Goal: Task Accomplishment & Management: Use online tool/utility

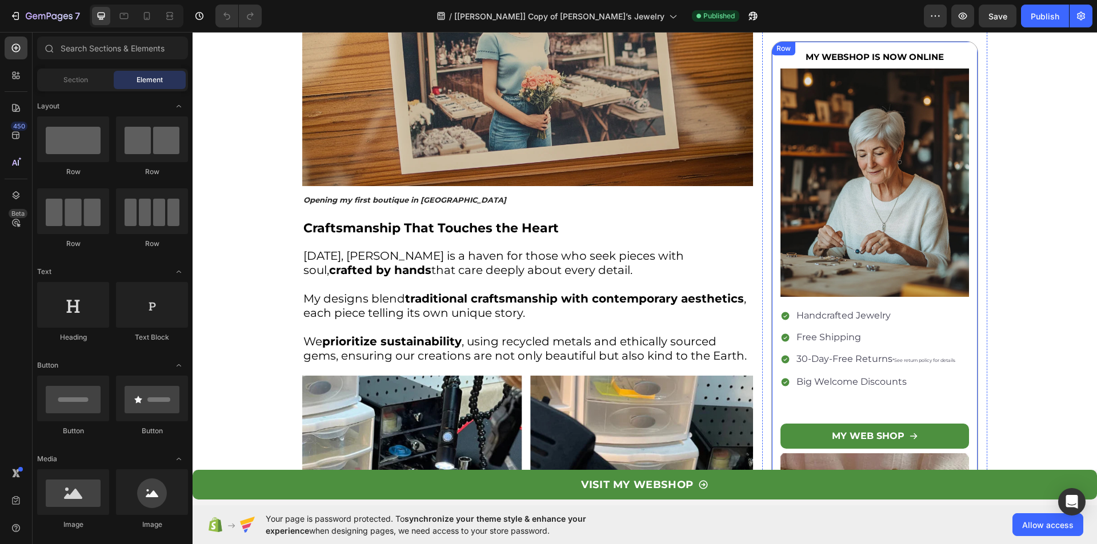
scroll to position [1425, 0]
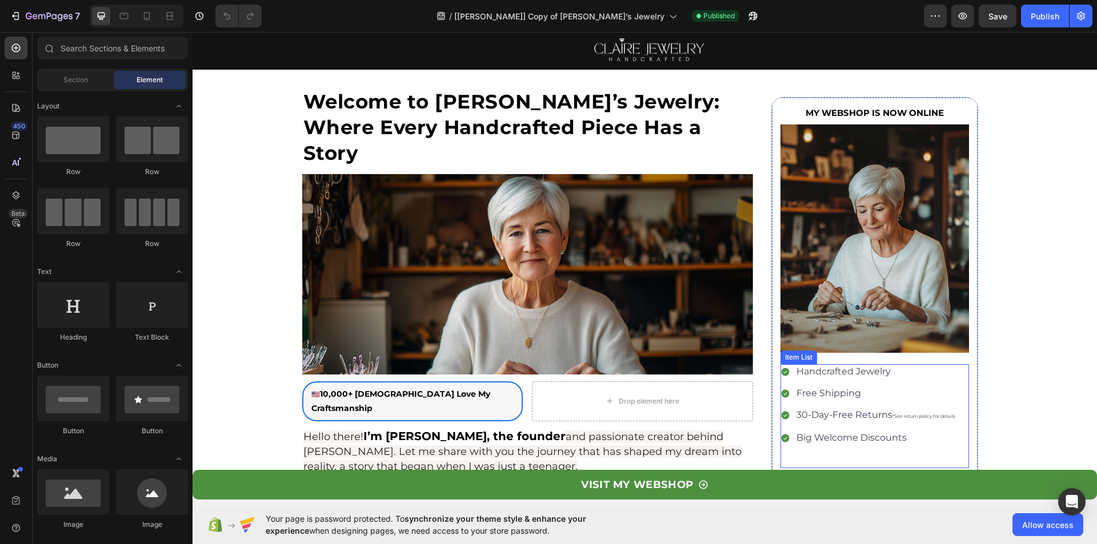
scroll to position [57, 0]
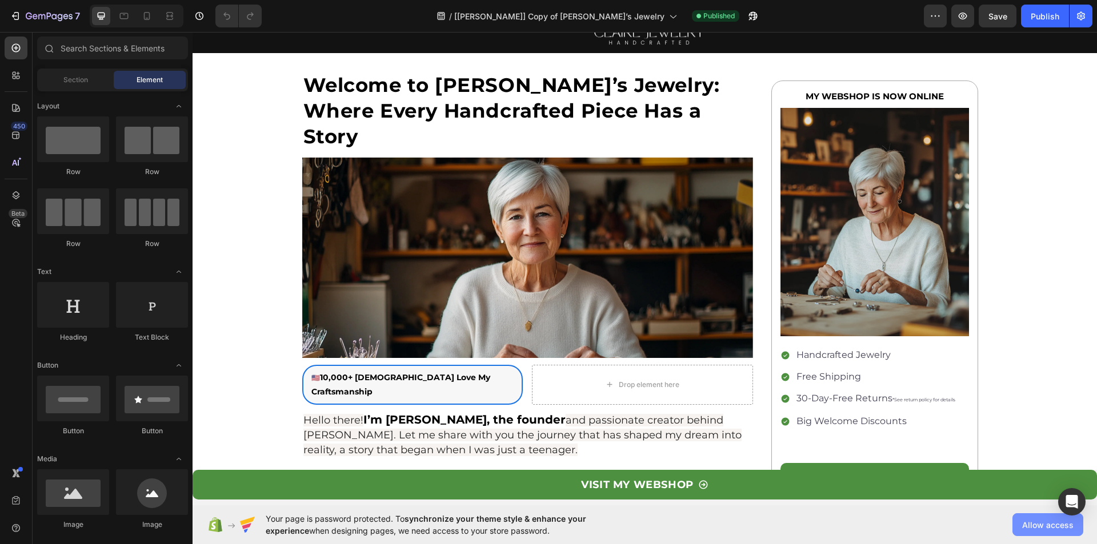
click at [1050, 522] on span "Allow access" at bounding box center [1047, 525] width 51 height 12
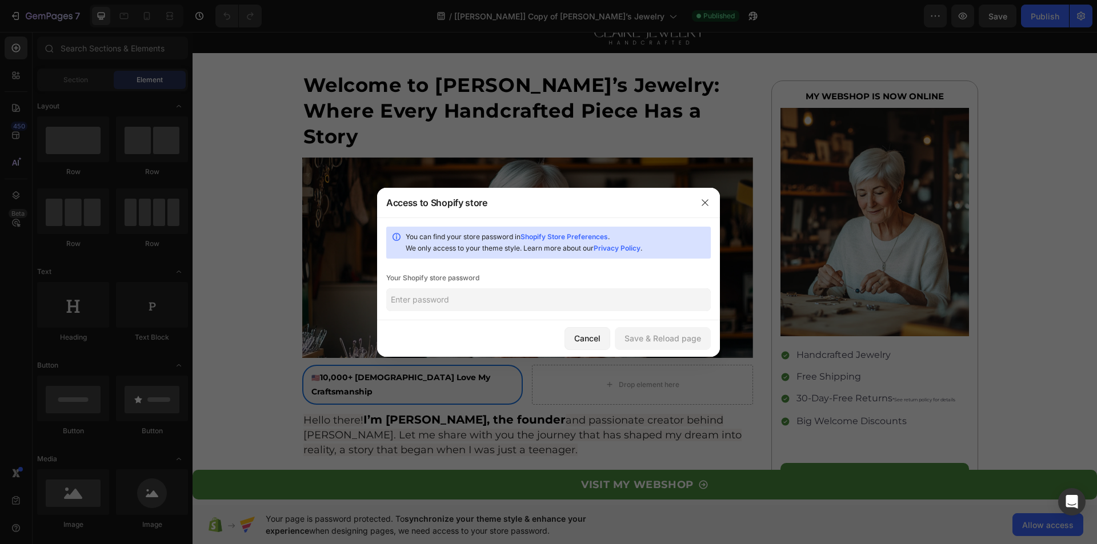
click at [495, 292] on input "text" at bounding box center [548, 299] width 324 height 23
paste input "1234"
type input "1234"
click at [651, 338] on div "Save & Reload page" at bounding box center [662, 338] width 77 height 12
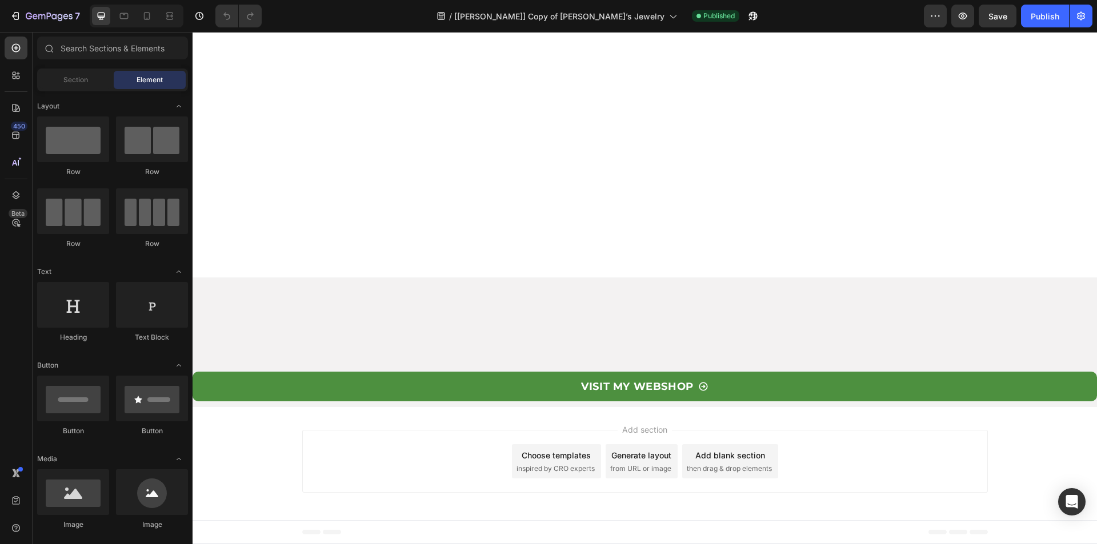
scroll to position [2856, 0]
click at [23, 190] on div at bounding box center [16, 195] width 23 height 23
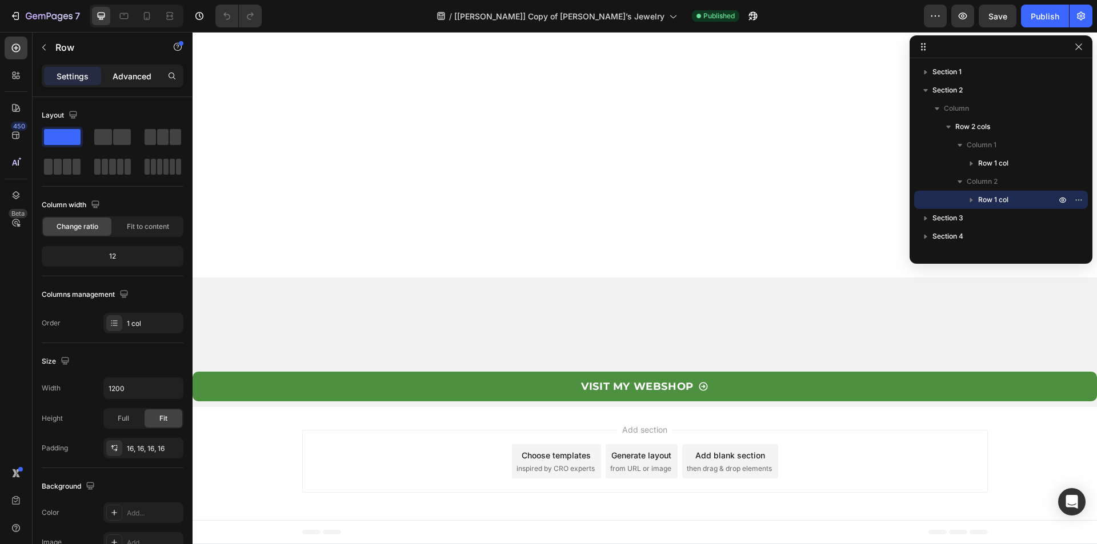
click at [134, 78] on p "Advanced" at bounding box center [132, 76] width 39 height 12
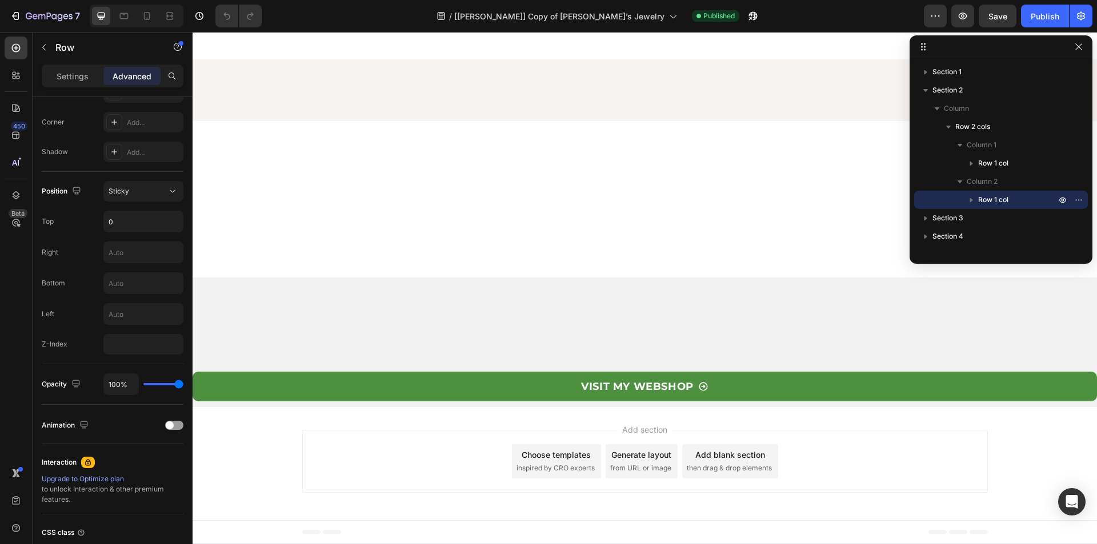
scroll to position [3370, 0]
click at [954, 122] on button "button" at bounding box center [948, 127] width 14 height 14
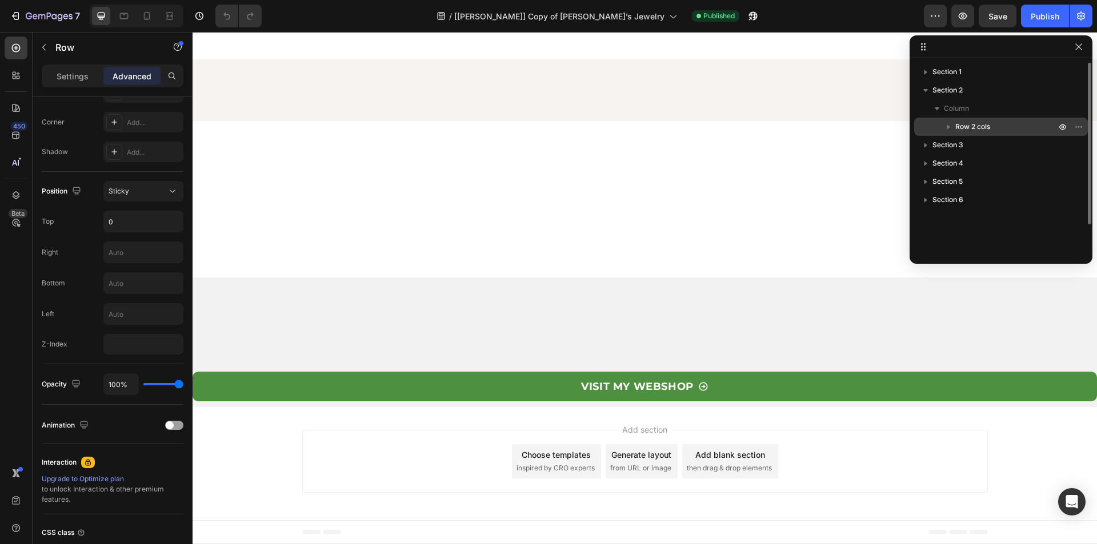
click at [982, 130] on span "Row 2 cols" at bounding box center [972, 126] width 35 height 11
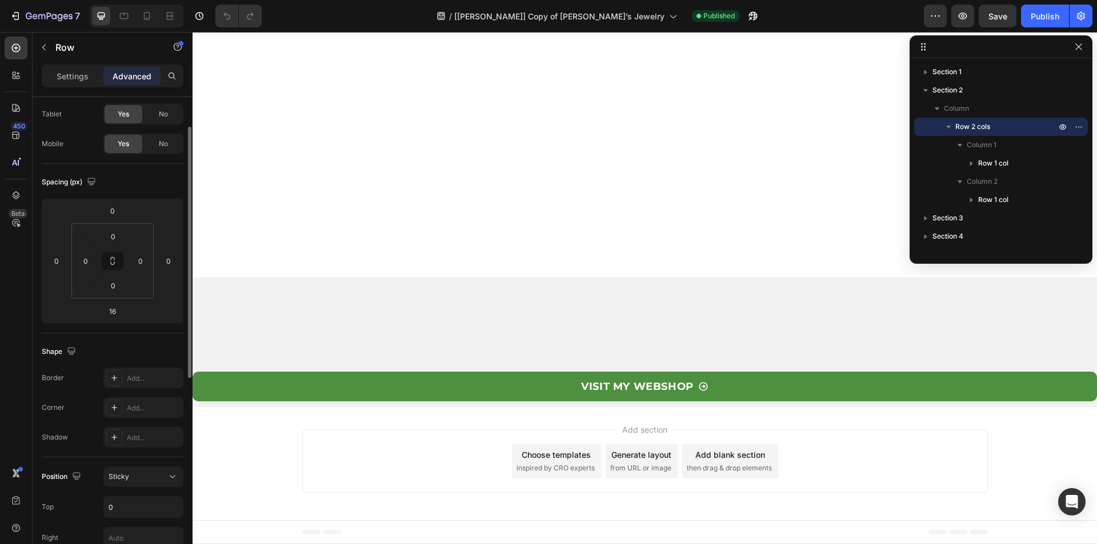
scroll to position [0, 0]
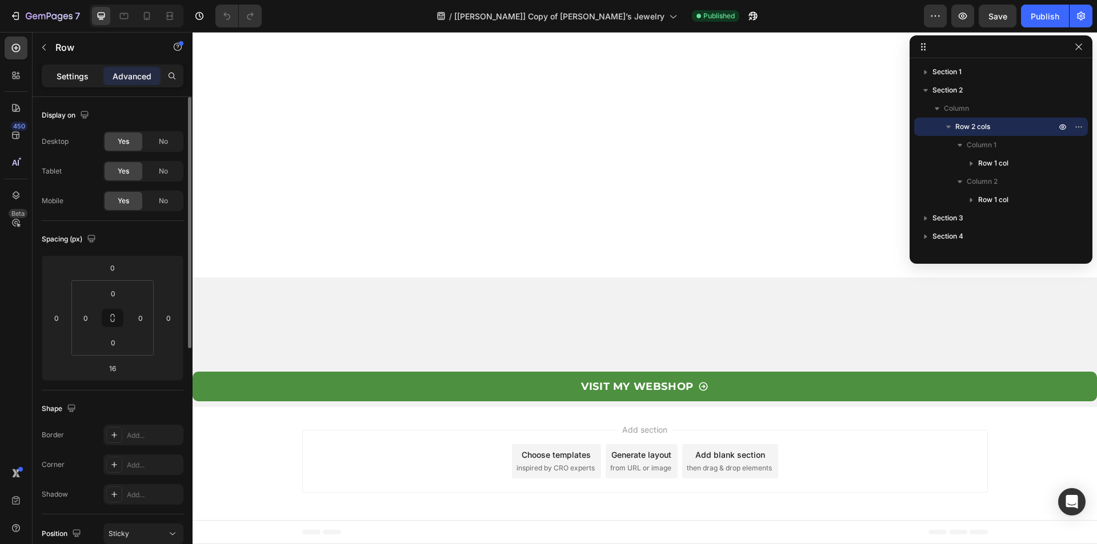
click at [78, 74] on p "Settings" at bounding box center [73, 76] width 32 height 12
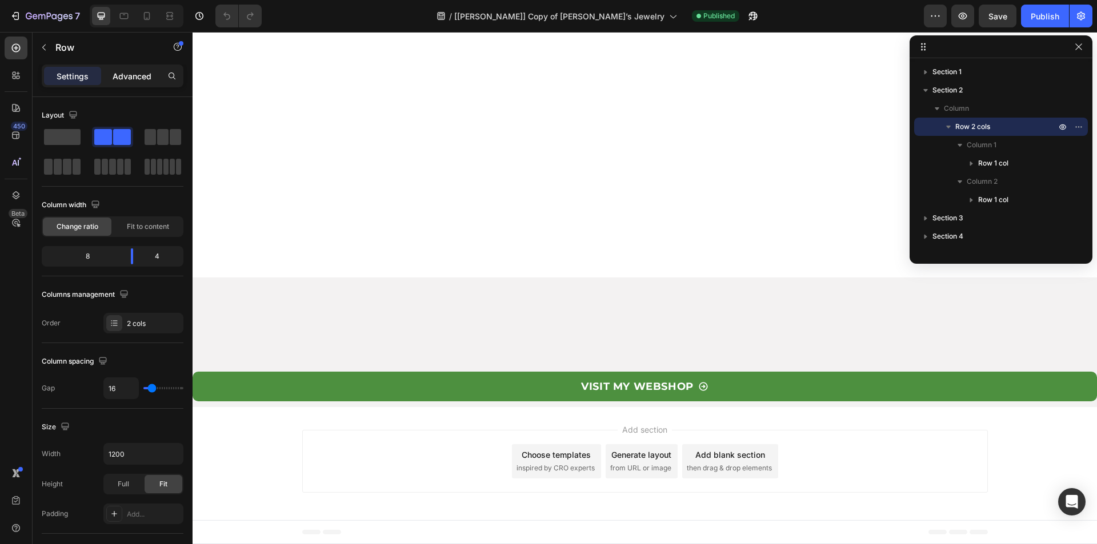
click at [126, 75] on p "Advanced" at bounding box center [132, 76] width 39 height 12
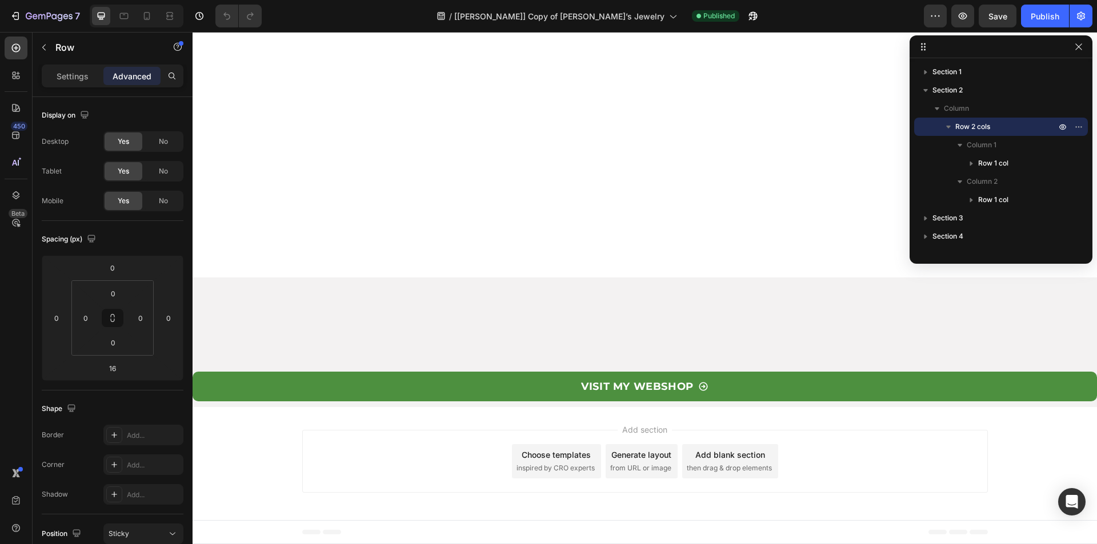
scroll to position [3598, 0]
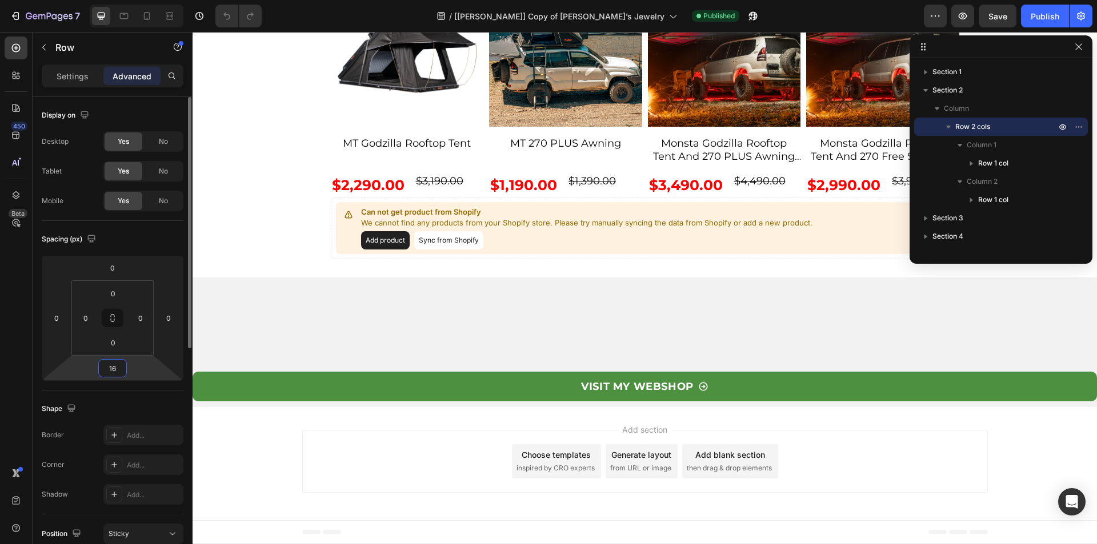
click at [115, 367] on input "16" at bounding box center [112, 368] width 23 height 17
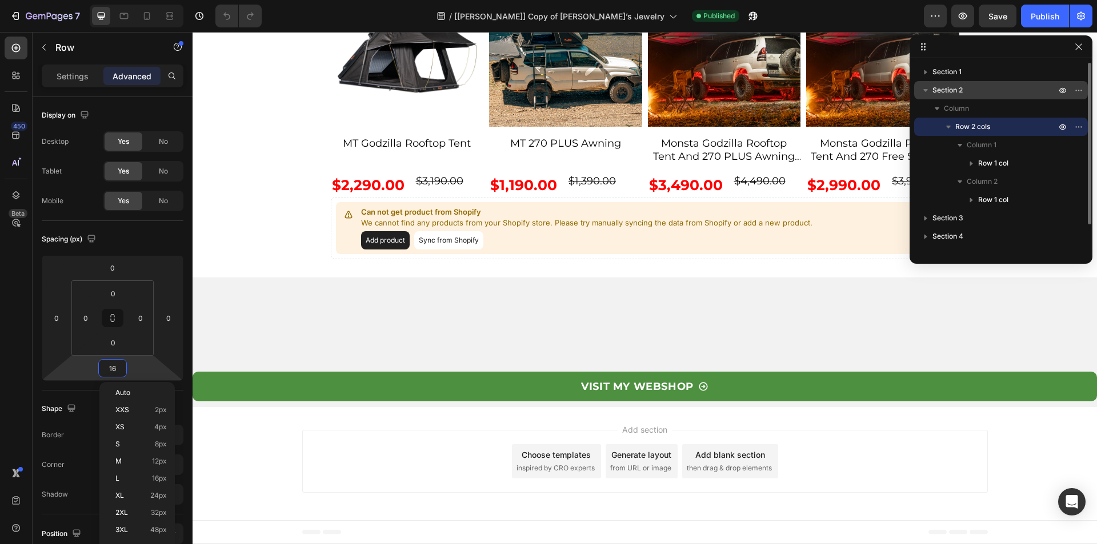
click at [925, 88] on icon "button" at bounding box center [925, 90] width 11 height 11
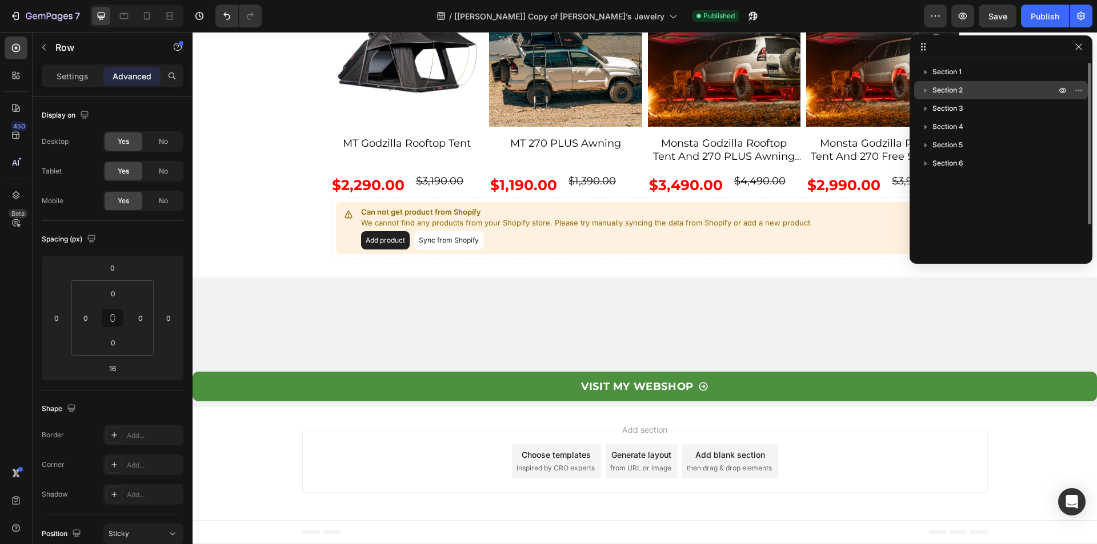
click at [925, 88] on icon "button" at bounding box center [925, 90] width 11 height 11
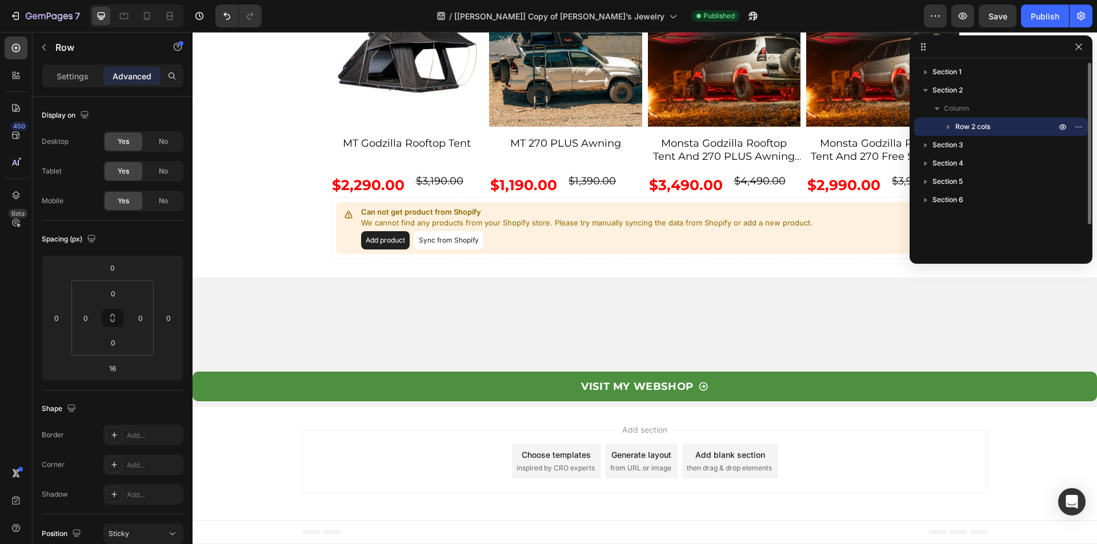
click at [973, 125] on span "Row 2 cols" at bounding box center [972, 126] width 35 height 11
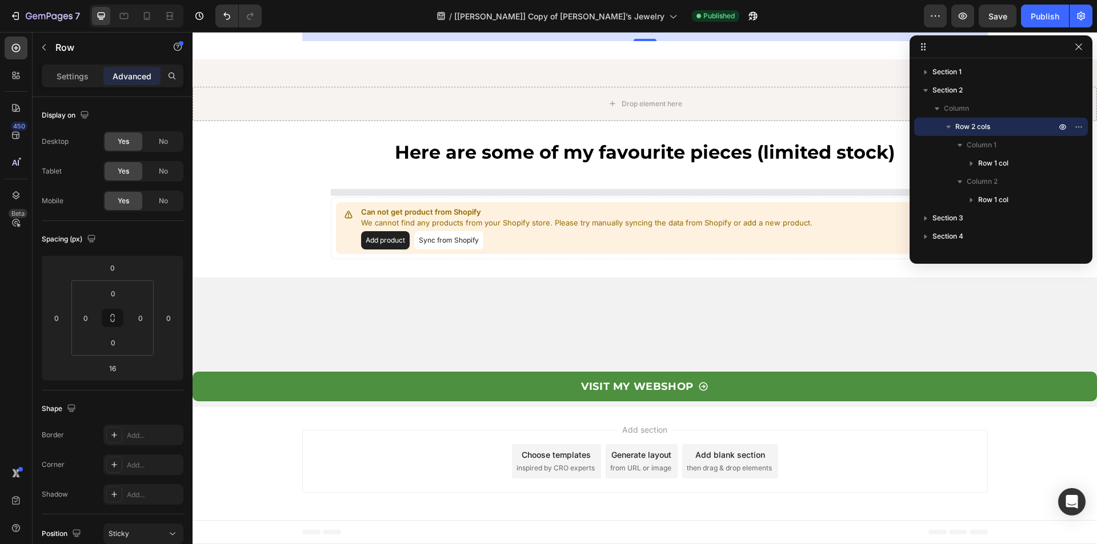
scroll to position [3684, 0]
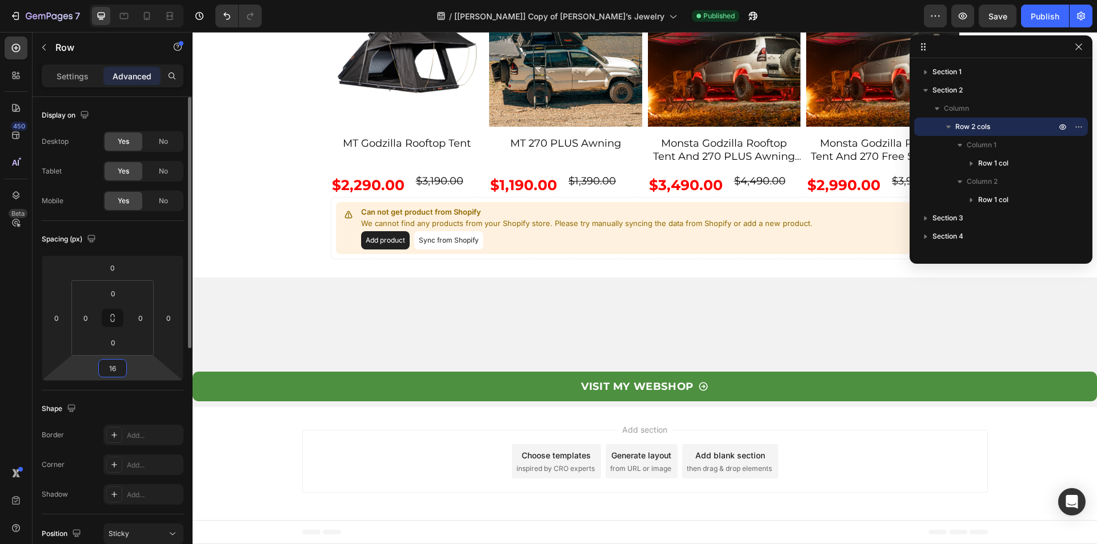
click at [112, 368] on input "16" at bounding box center [112, 368] width 23 height 17
click at [113, 368] on input "106" at bounding box center [112, 368] width 23 height 17
type input "0"
click at [15, 54] on div at bounding box center [16, 48] width 23 height 23
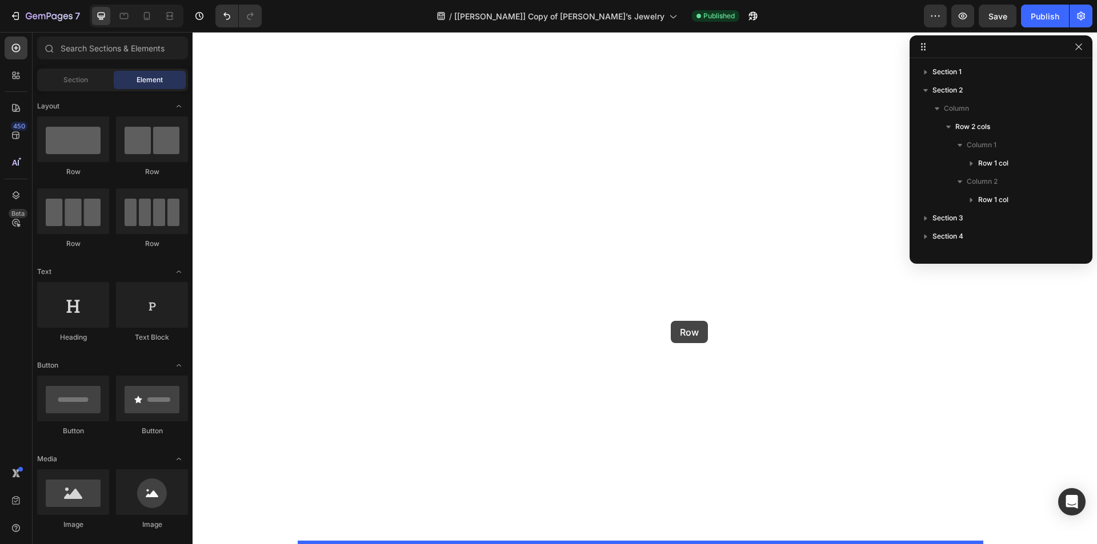
drag, startPoint x: 351, startPoint y: 184, endPoint x: 671, endPoint y: 321, distance: 347.2
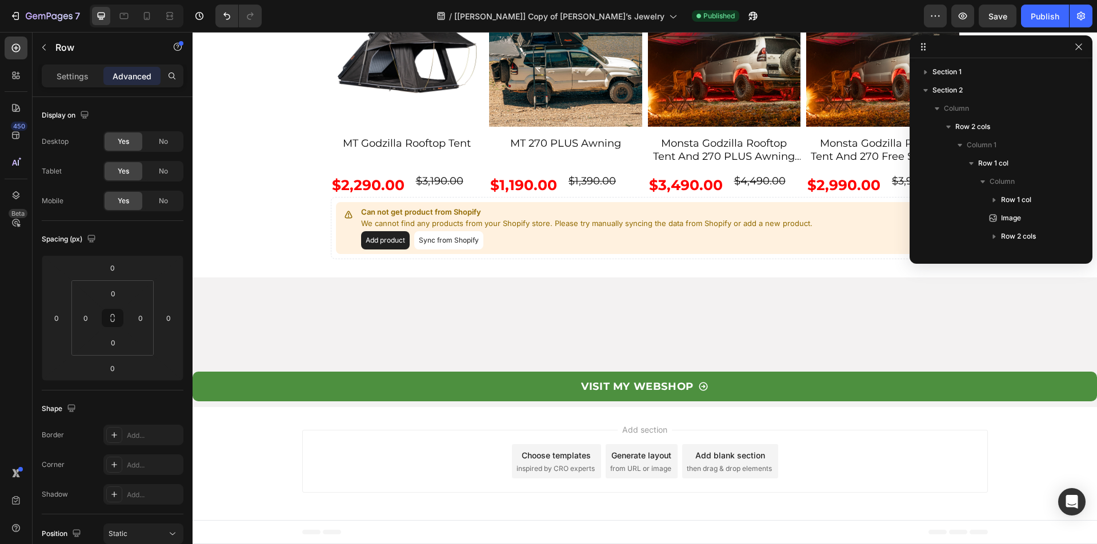
scroll to position [689, 0]
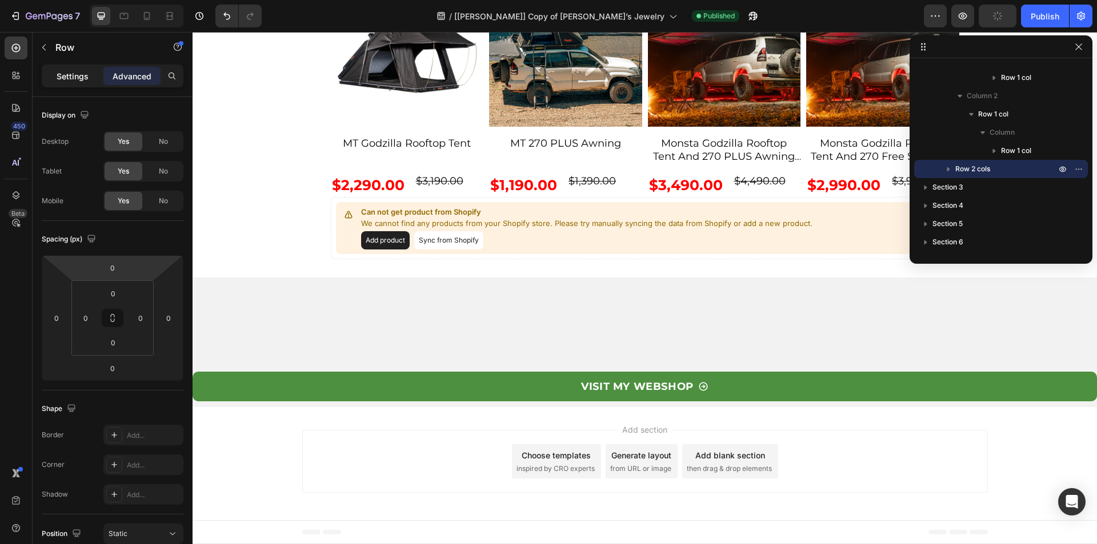
click at [67, 80] on p "Settings" at bounding box center [73, 76] width 32 height 12
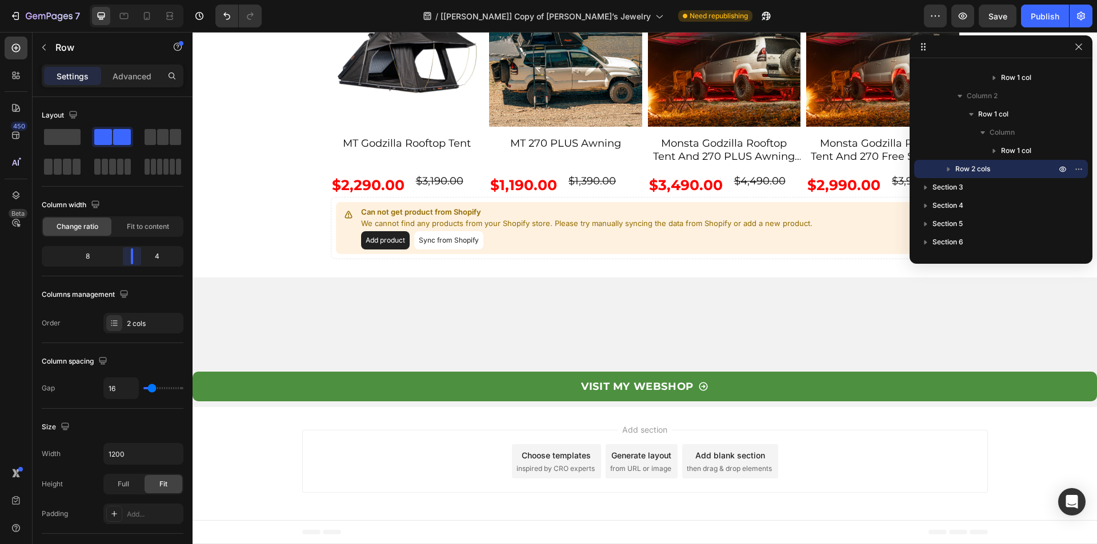
drag, startPoint x: 113, startPoint y: 254, endPoint x: 134, endPoint y: 256, distance: 21.3
click at [134, 0] on body "7 Version history / [[PERSON_NAME]] Copy of [PERSON_NAME]’s Jewelry Need republ…" at bounding box center [548, 0] width 1097 height 0
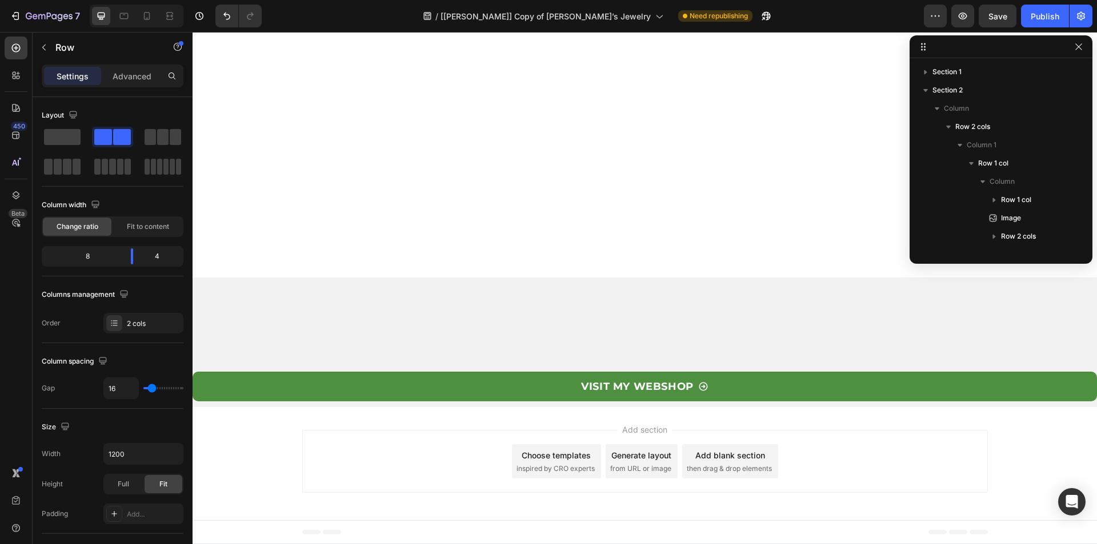
scroll to position [2999, 0]
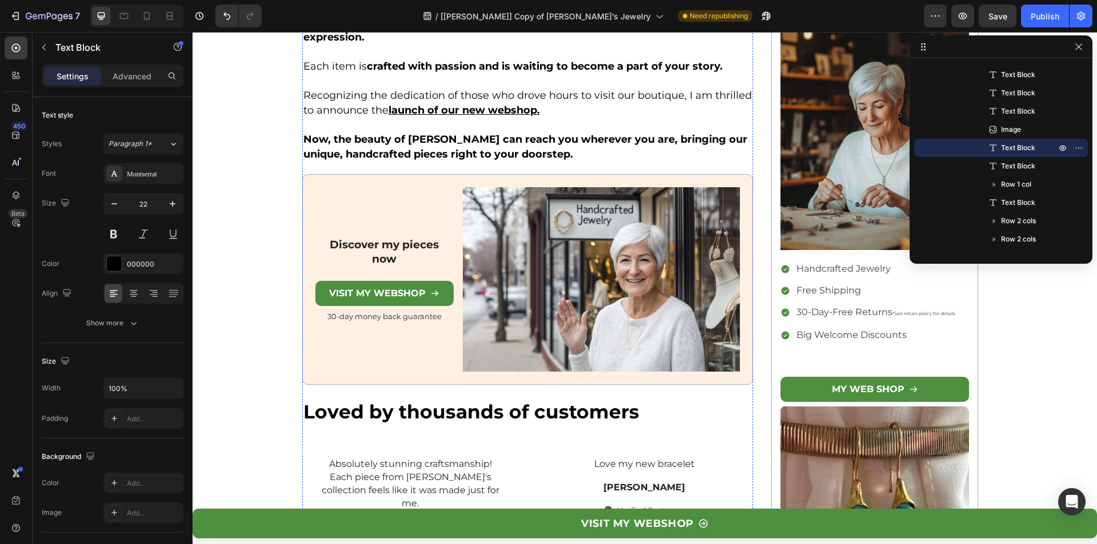
scroll to position [1800, 0]
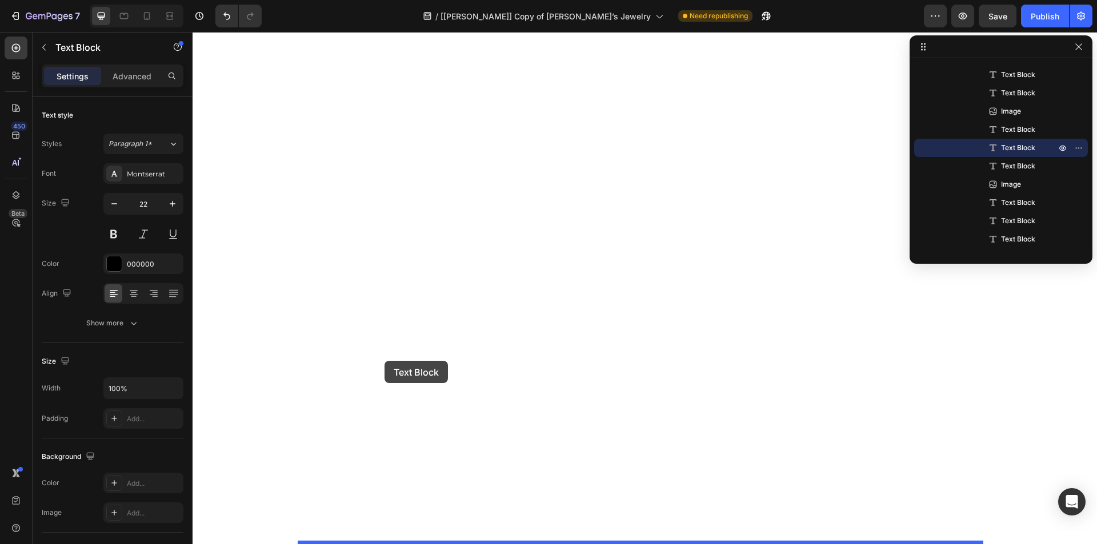
scroll to position [3684, 0]
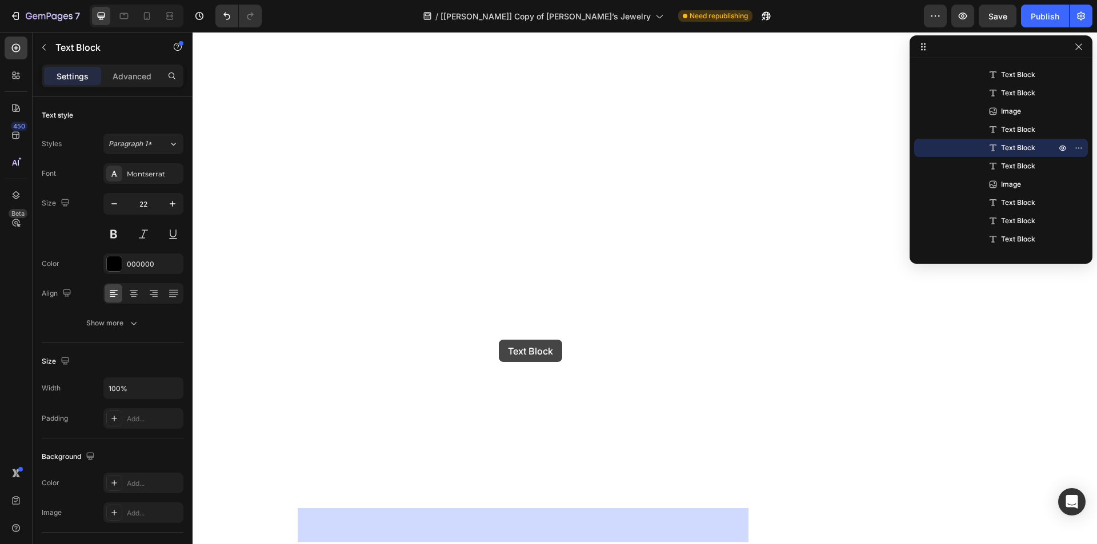
drag, startPoint x: 327, startPoint y: 115, endPoint x: 499, endPoint y: 340, distance: 282.4
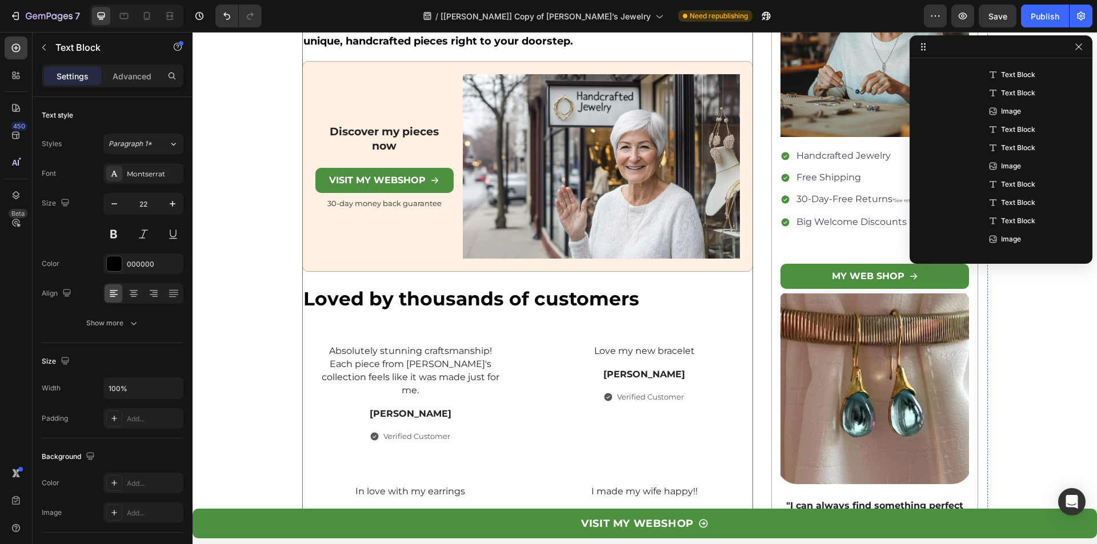
scroll to position [1772, 0]
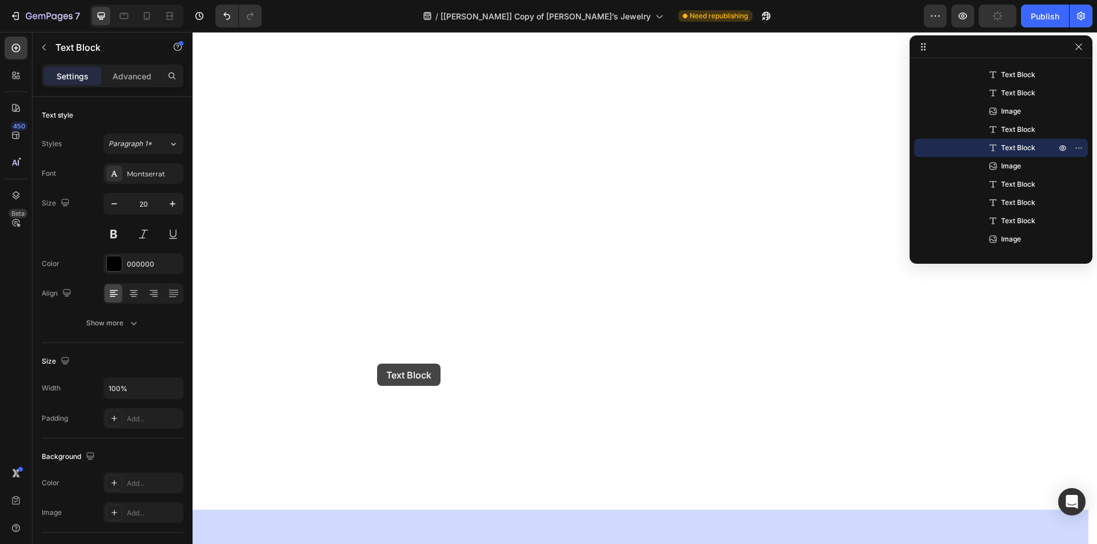
scroll to position [3828, 0]
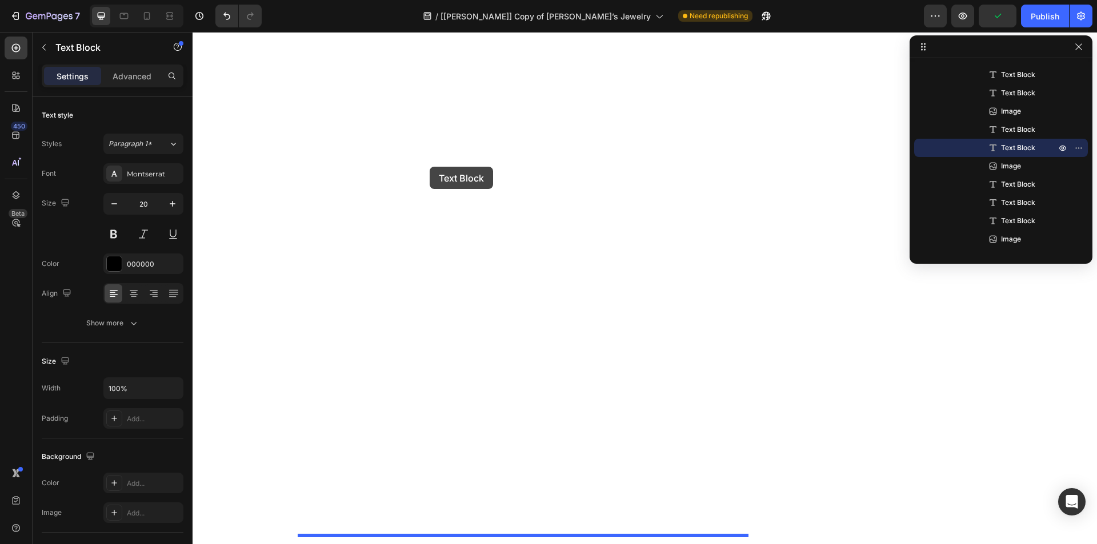
drag, startPoint x: 318, startPoint y: 140, endPoint x: 430, endPoint y: 167, distance: 115.1
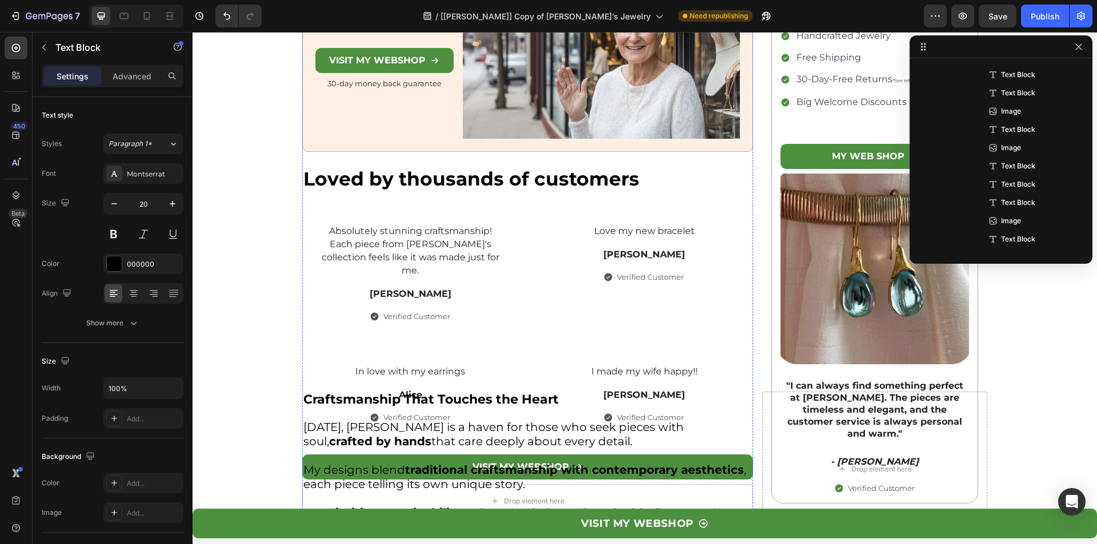
scroll to position [2113, 0]
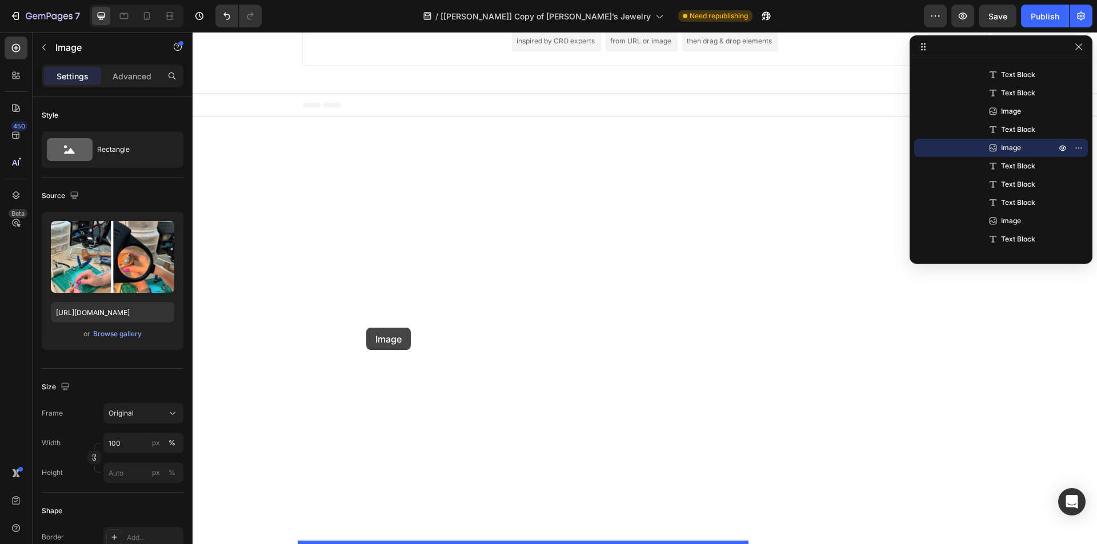
scroll to position [3712, 0]
drag, startPoint x: 313, startPoint y: 152, endPoint x: 449, endPoint y: 275, distance: 183.6
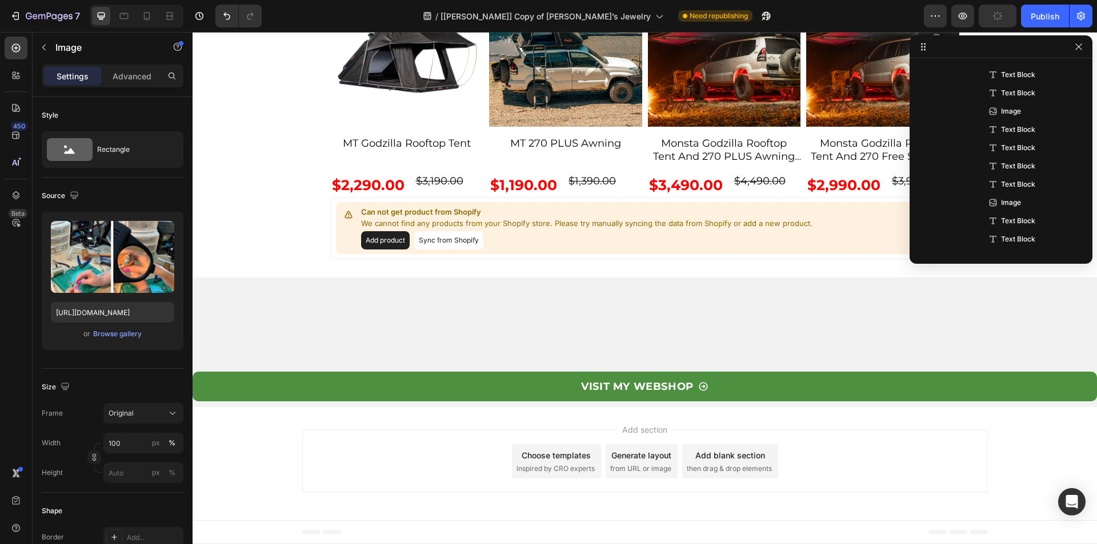
scroll to position [634, 0]
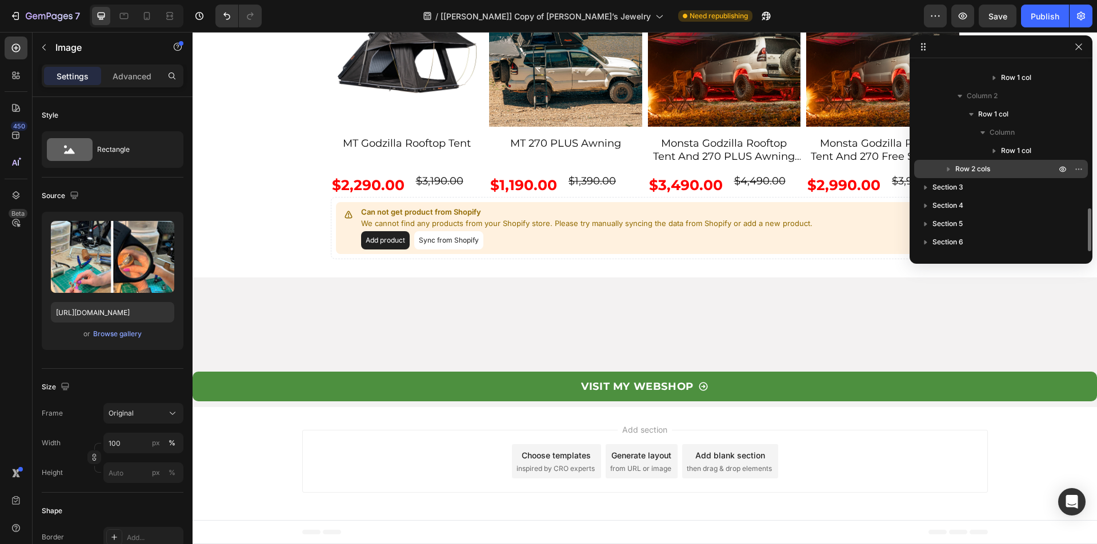
click at [947, 171] on icon "button" at bounding box center [948, 169] width 3 height 5
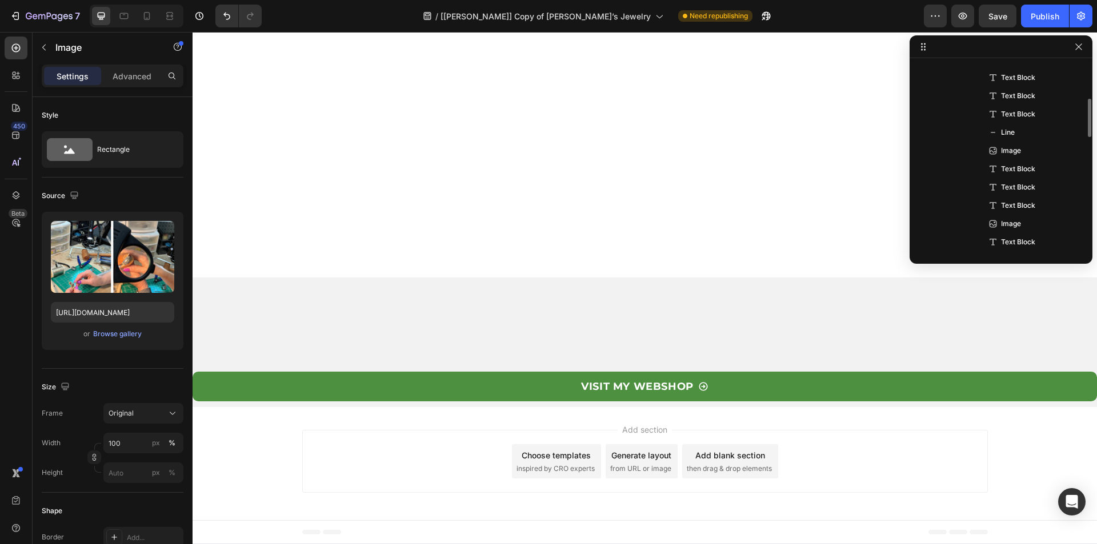
scroll to position [6, 0]
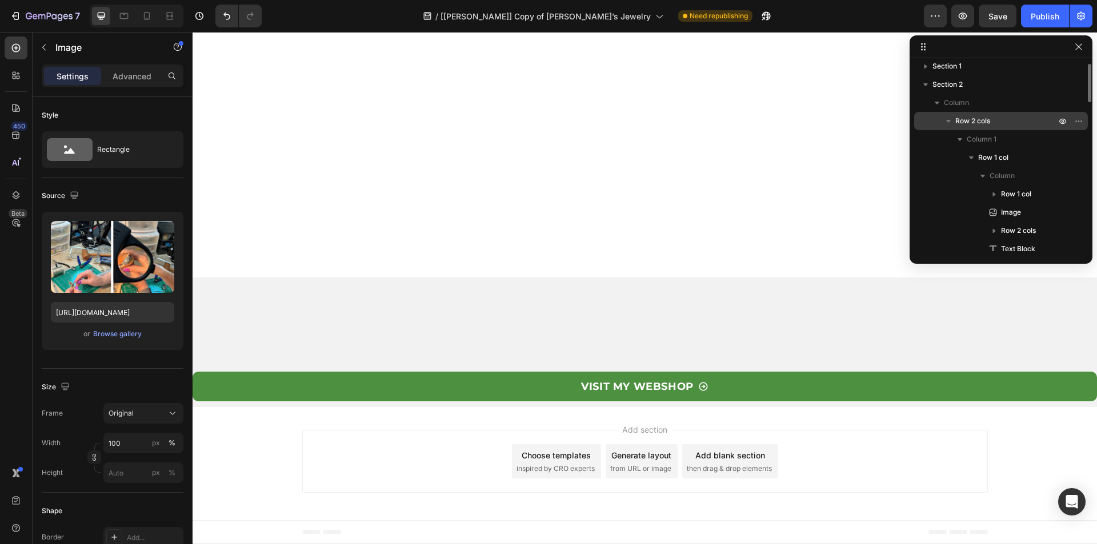
click at [950, 125] on icon "button" at bounding box center [947, 120] width 11 height 11
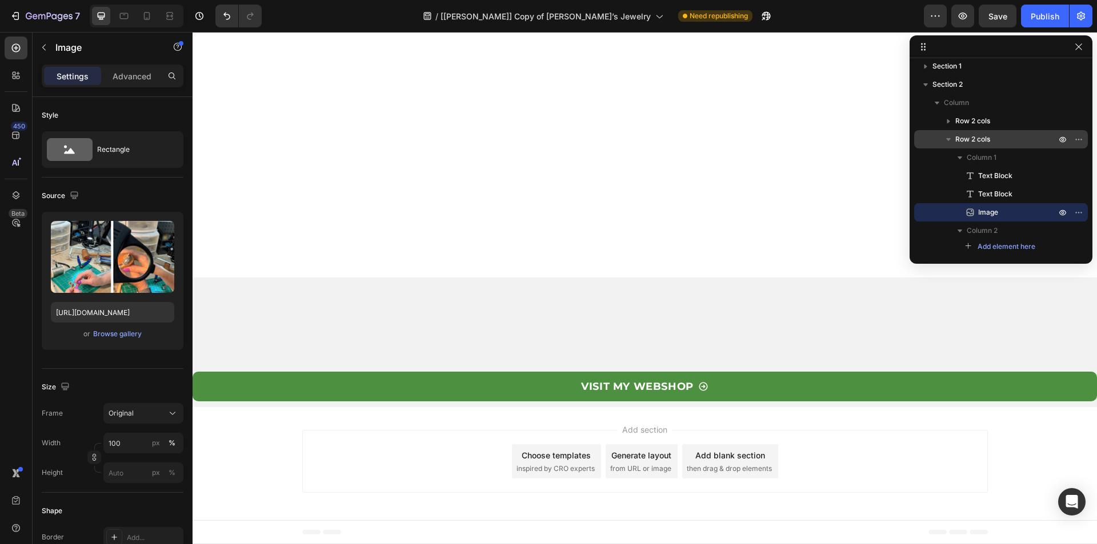
click at [952, 143] on icon "button" at bounding box center [947, 139] width 11 height 11
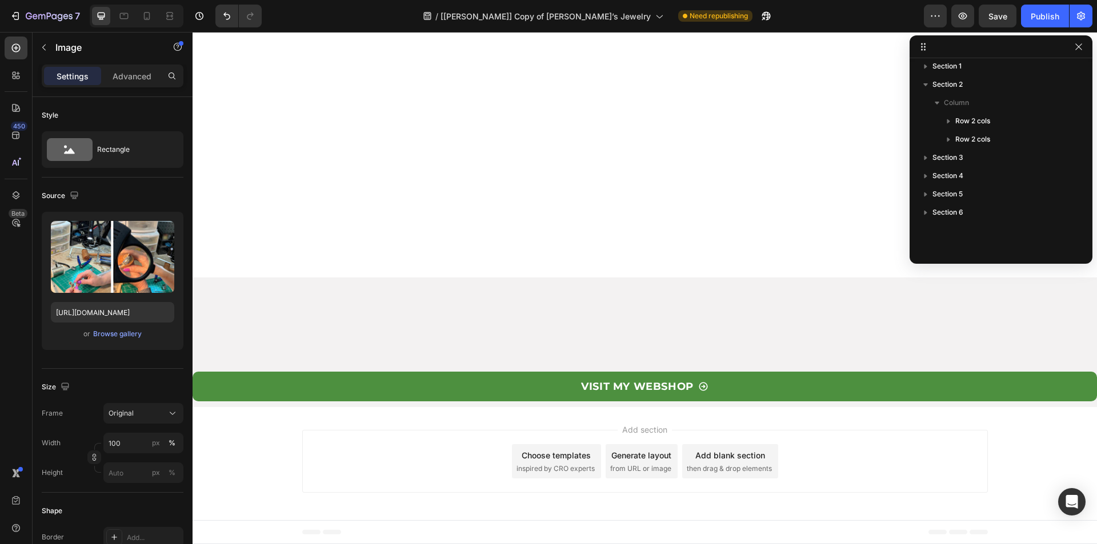
scroll to position [3219, 0]
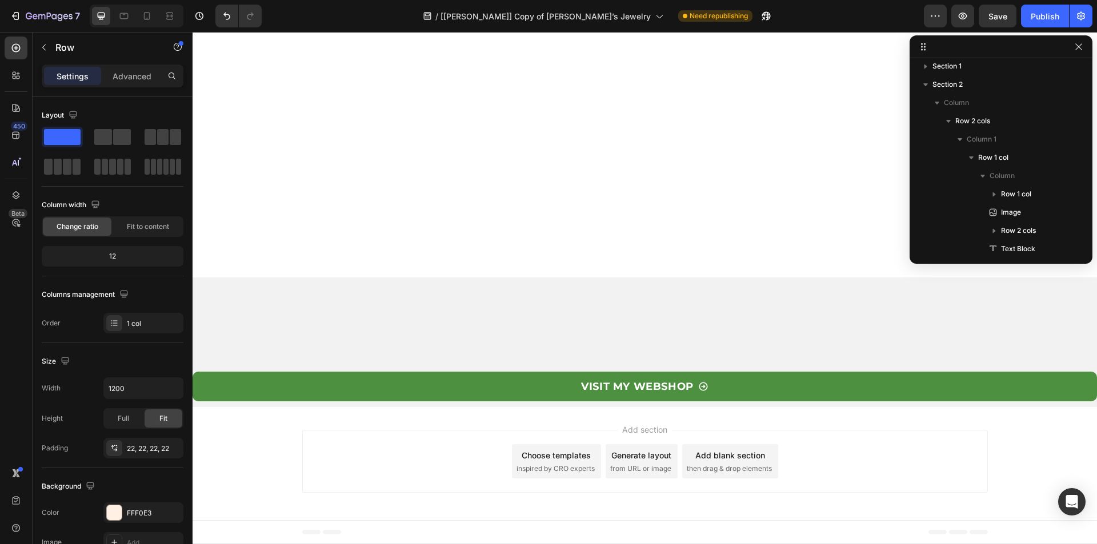
scroll to position [472, 0]
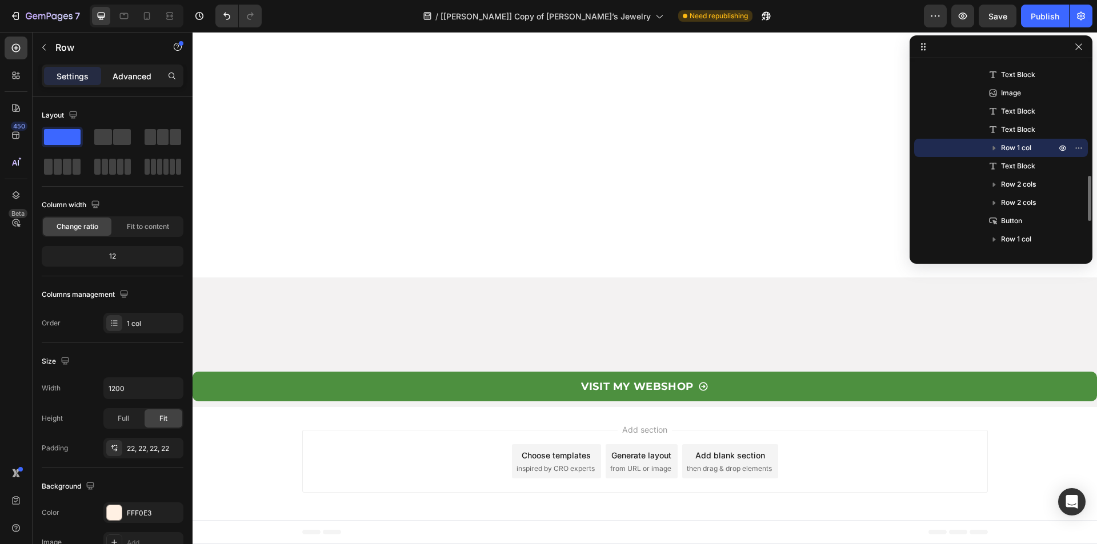
click at [137, 82] on div "Advanced" at bounding box center [131, 76] width 57 height 18
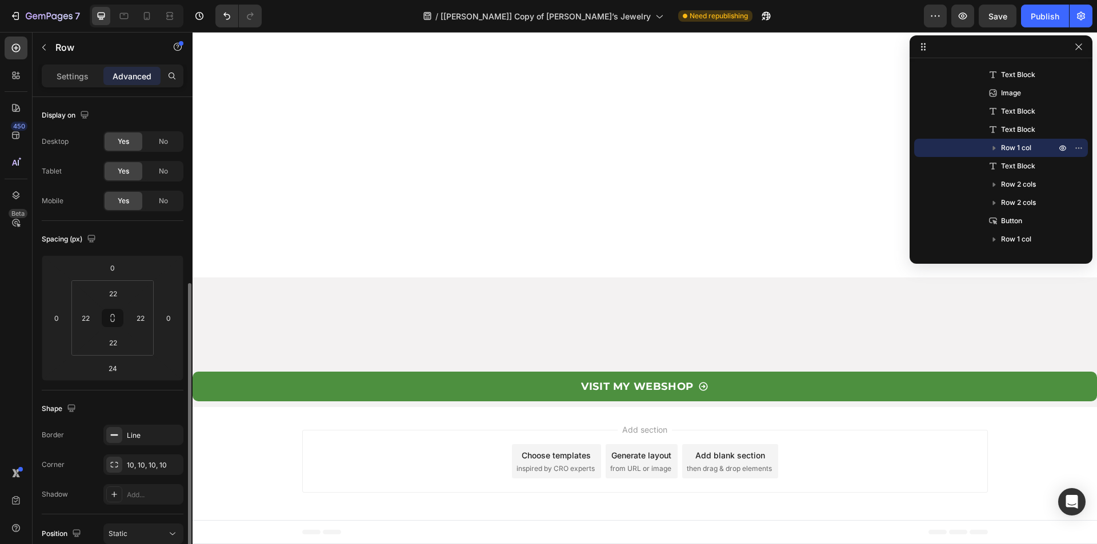
scroll to position [171, 0]
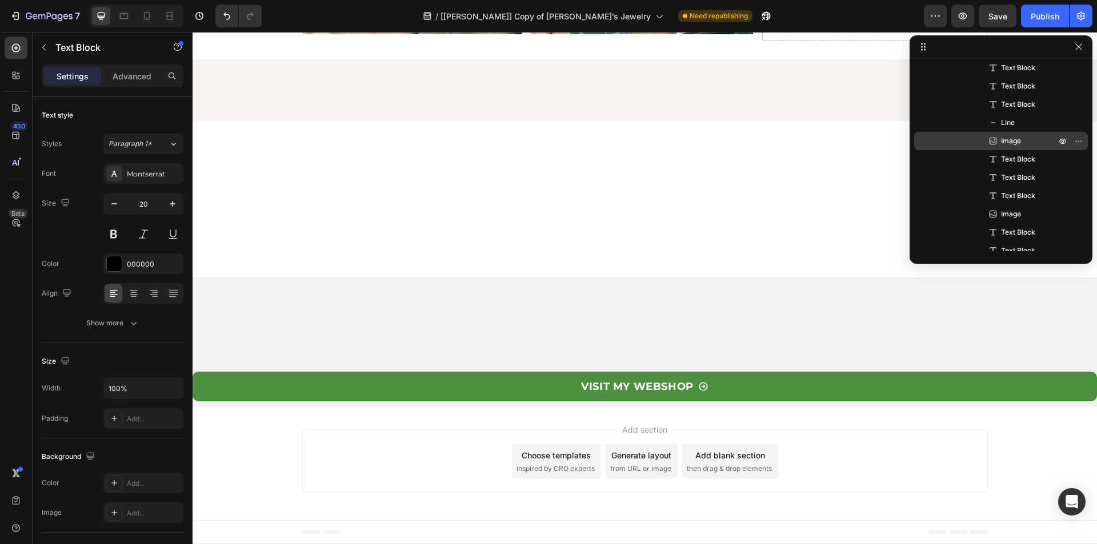
scroll to position [0, 0]
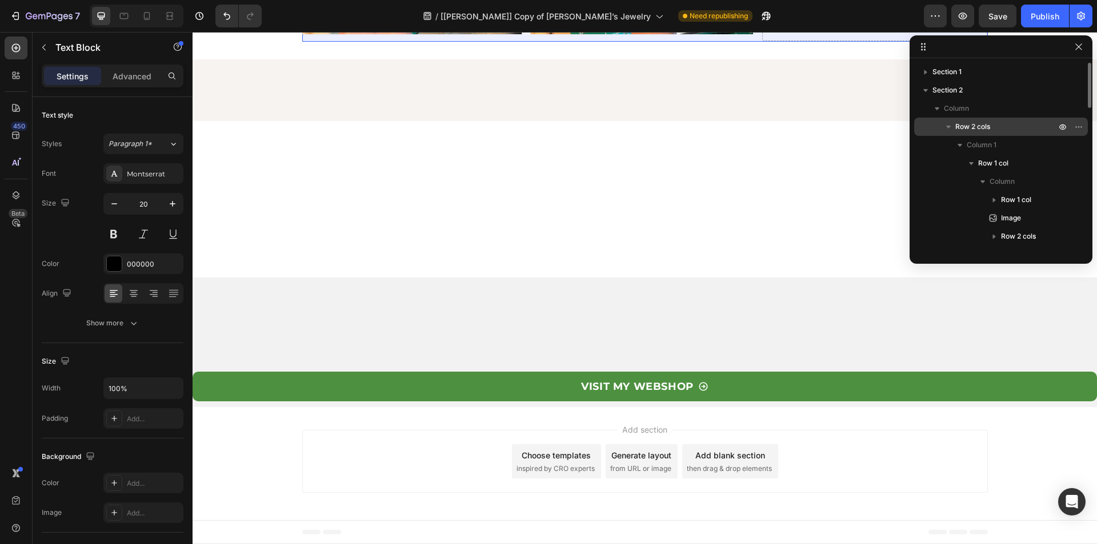
click at [986, 127] on span "Row 2 cols" at bounding box center [972, 126] width 35 height 11
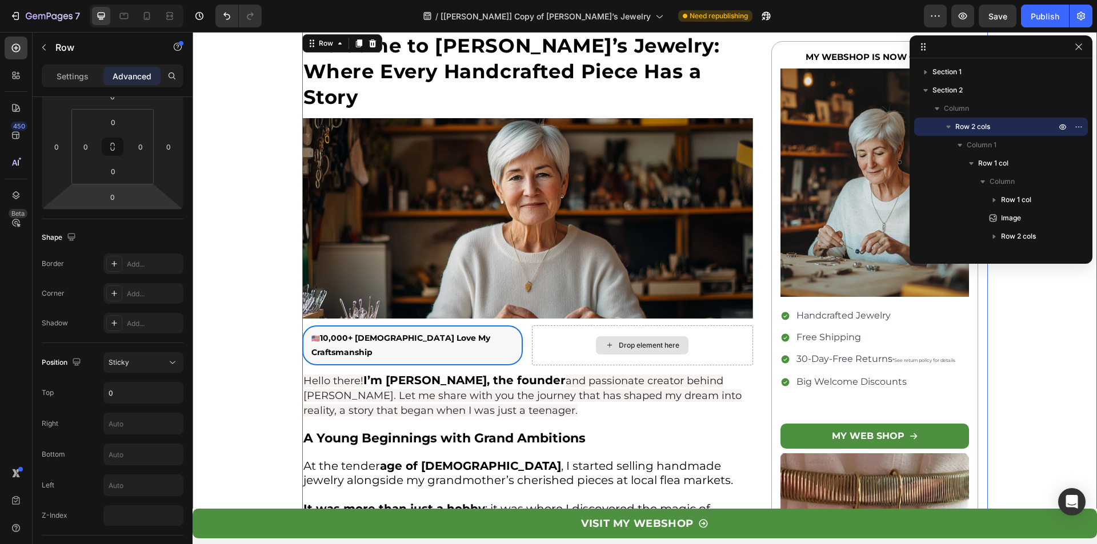
scroll to position [420, 0]
click at [148, 365] on div "Sticky" at bounding box center [138, 363] width 58 height 10
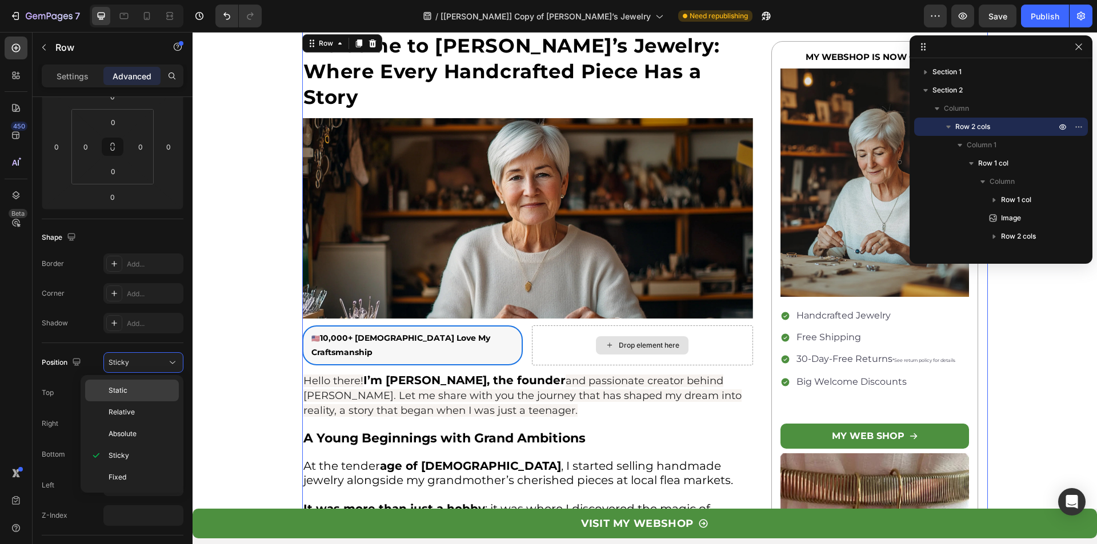
click at [135, 391] on p "Static" at bounding box center [141, 391] width 65 height 10
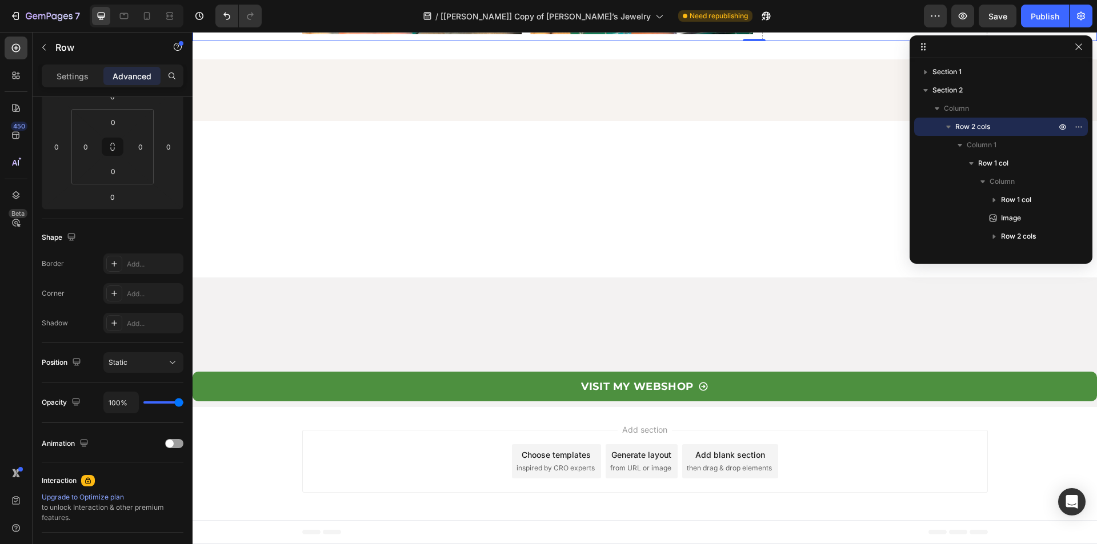
scroll to position [3427, 0]
click at [224, 12] on icon "Undo/Redo" at bounding box center [226, 15] width 11 height 11
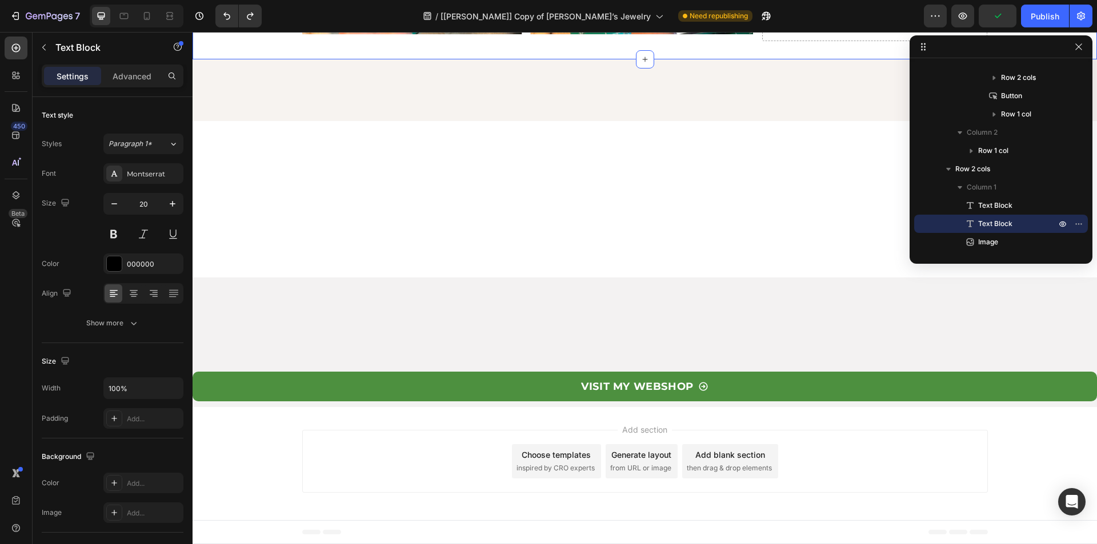
scroll to position [3141, 0]
click at [223, 17] on icon "Undo/Redo" at bounding box center [226, 15] width 11 height 11
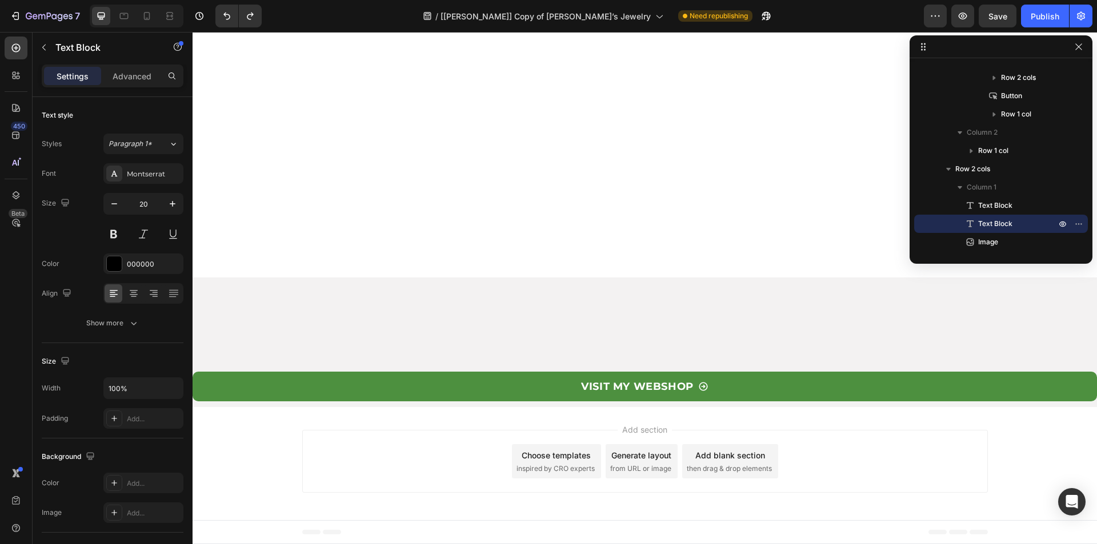
scroll to position [3427, 0]
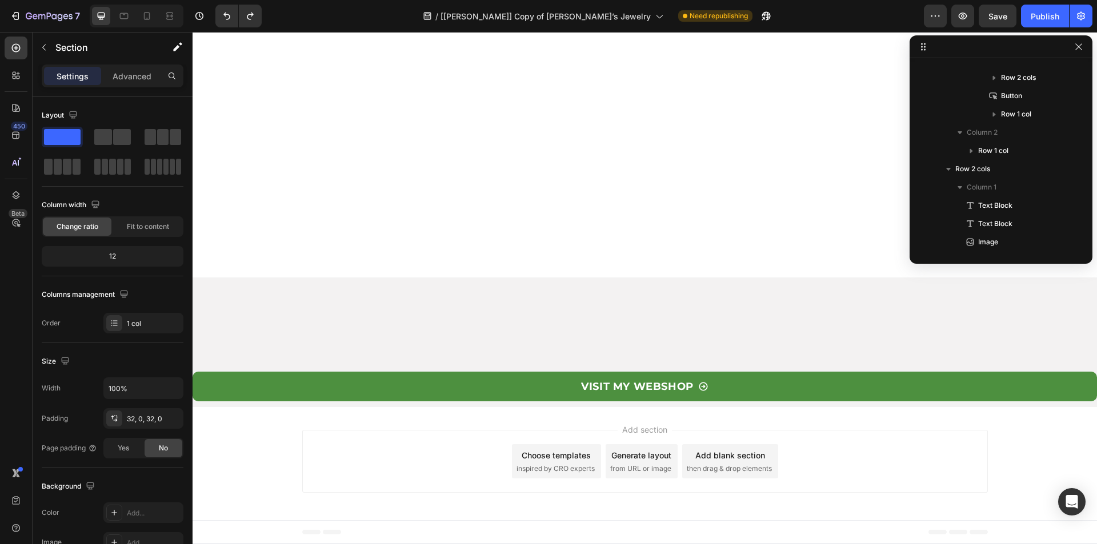
scroll to position [0, 0]
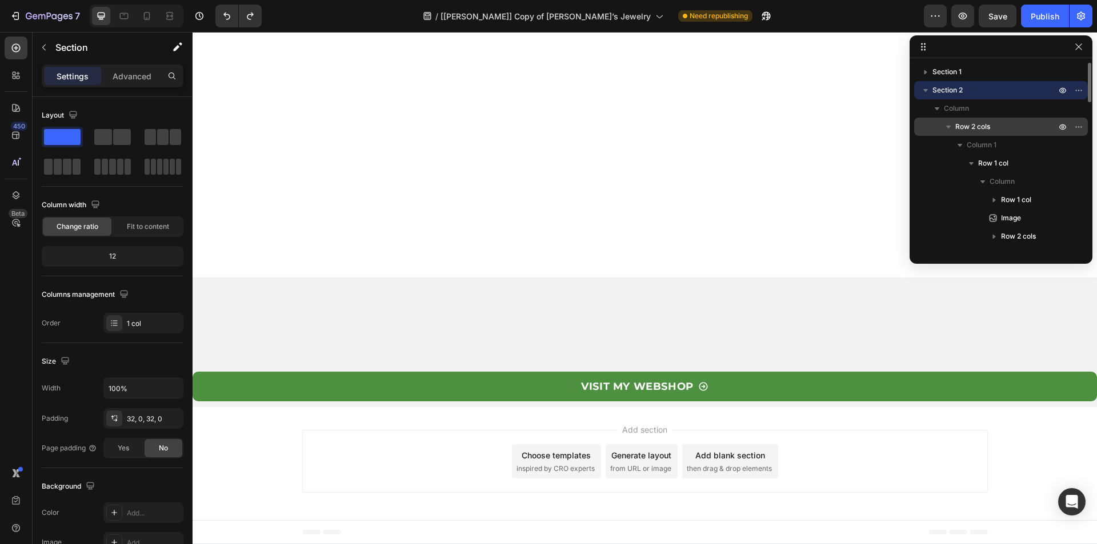
click at [969, 123] on span "Row 2 cols" at bounding box center [972, 126] width 35 height 11
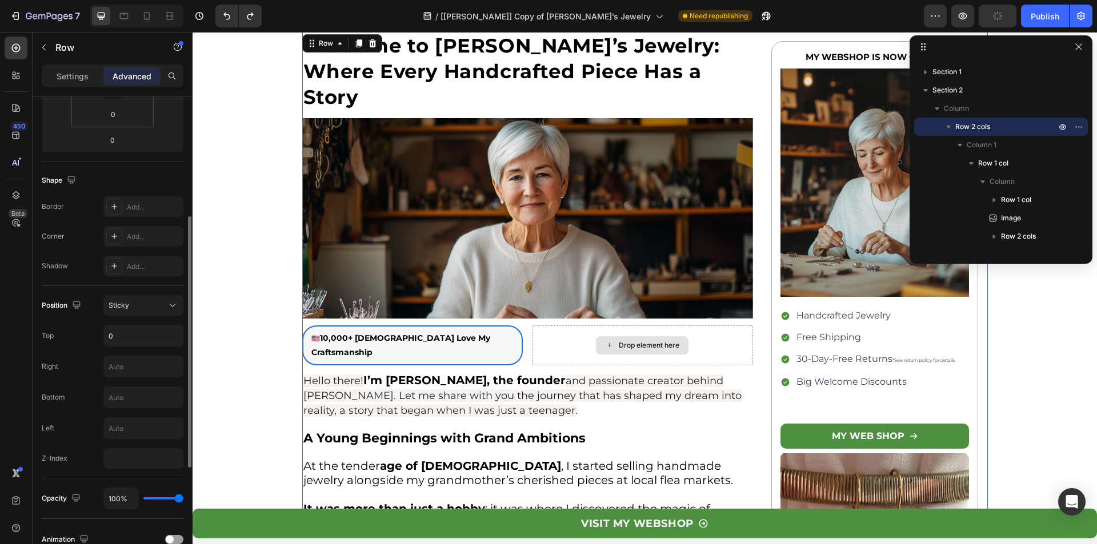
scroll to position [286, 0]
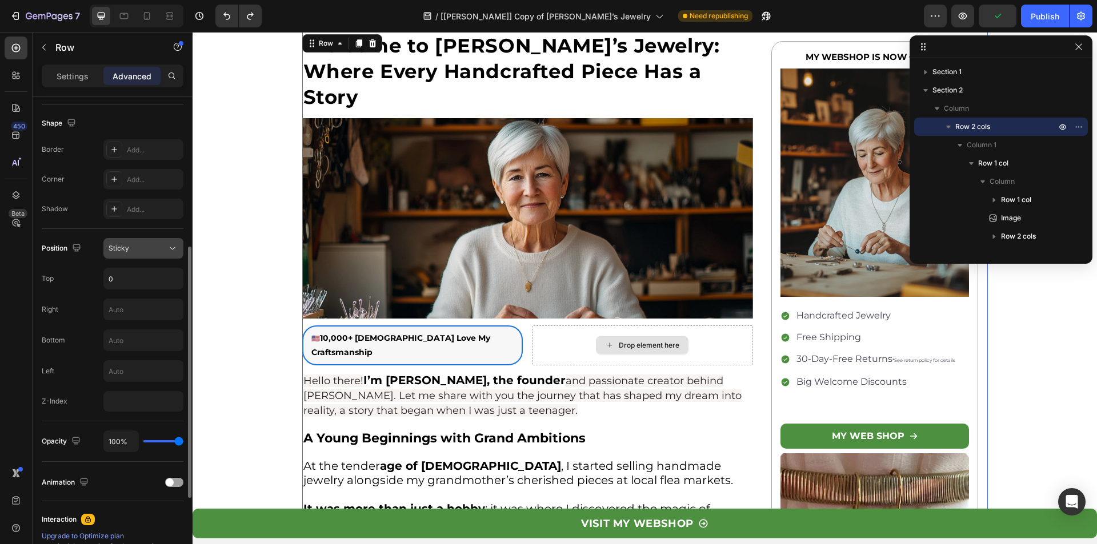
click at [142, 248] on div "Sticky" at bounding box center [138, 248] width 58 height 10
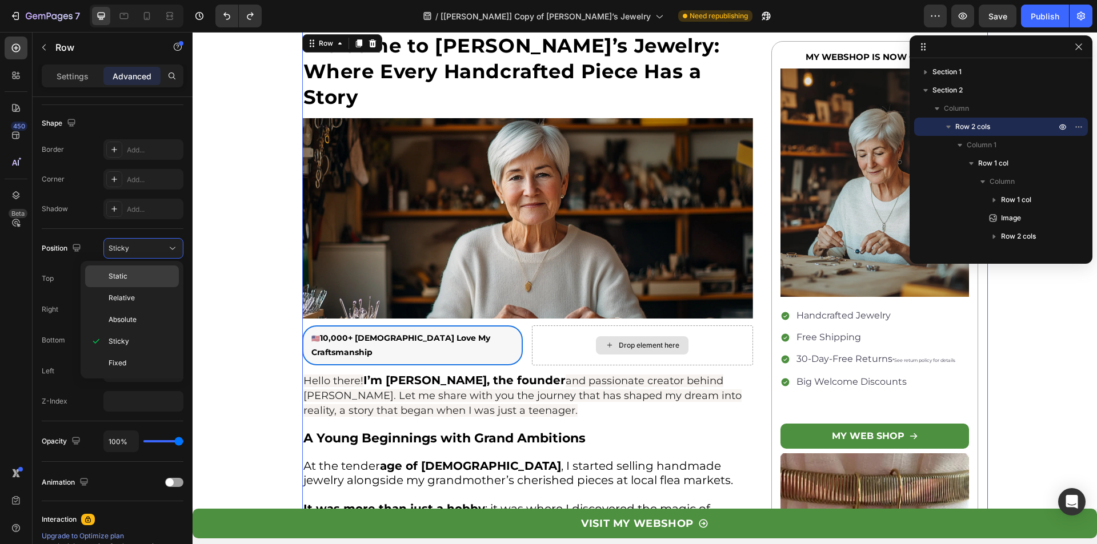
click at [135, 272] on p "Static" at bounding box center [141, 276] width 65 height 10
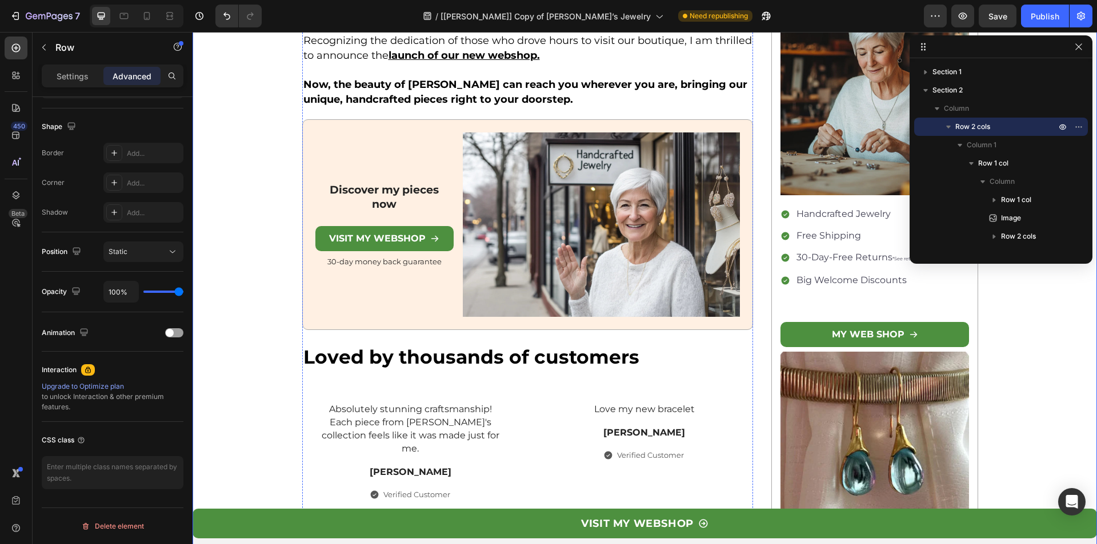
scroll to position [1828, 0]
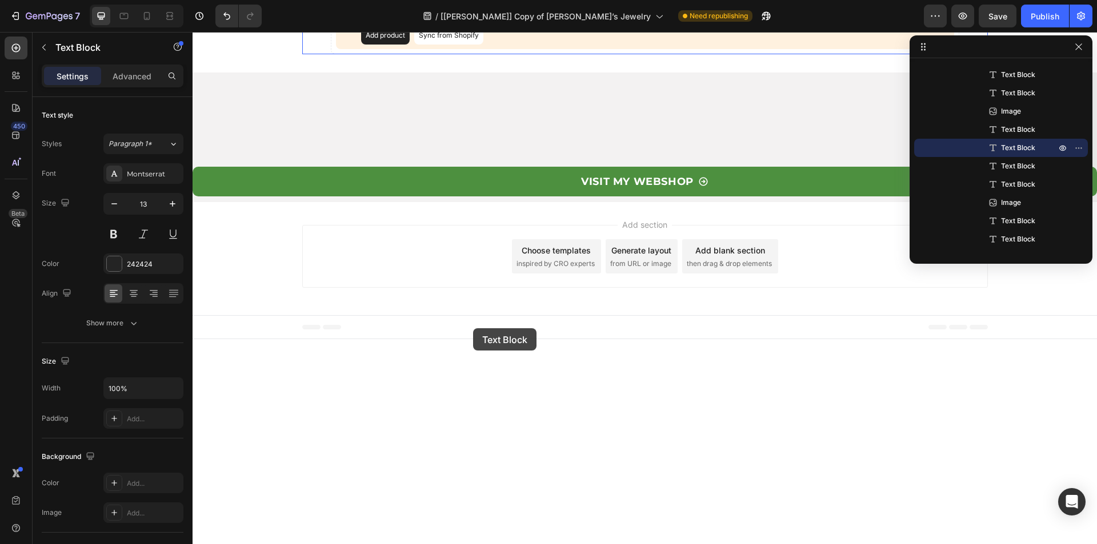
scroll to position [3770, 0]
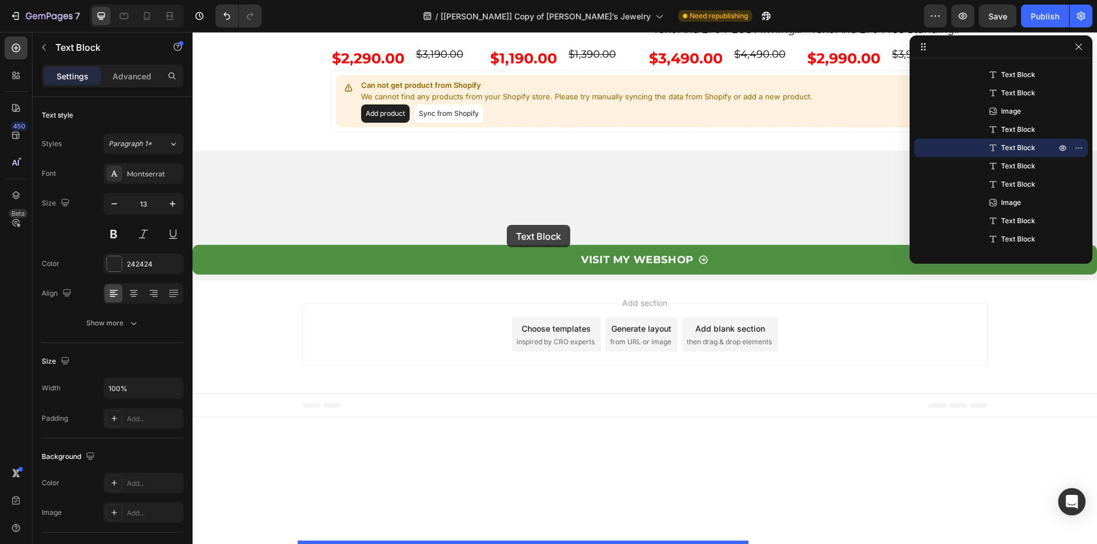
drag, startPoint x: 314, startPoint y: 279, endPoint x: 507, endPoint y: 225, distance: 200.0
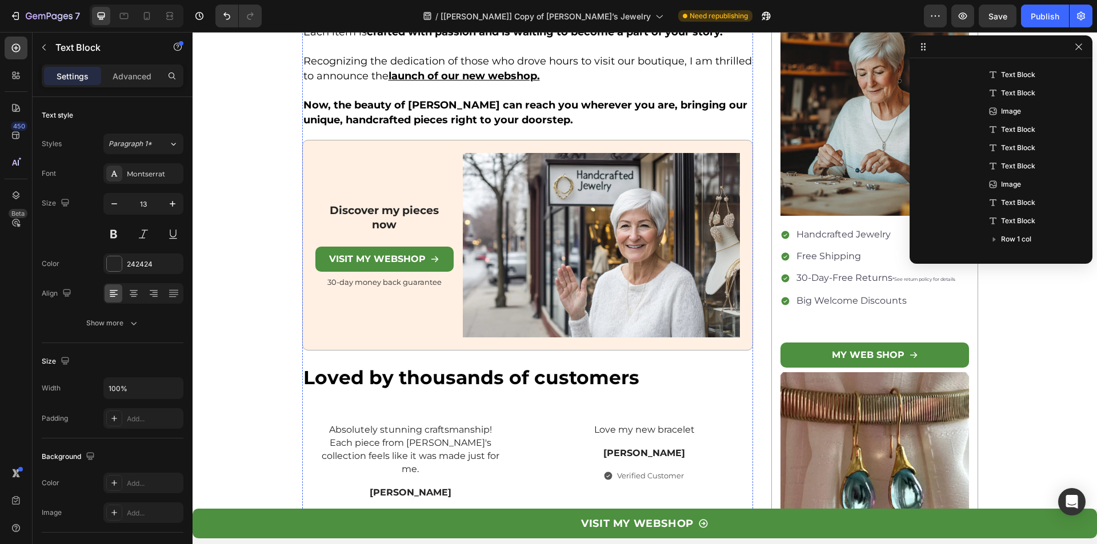
scroll to position [1914, 0]
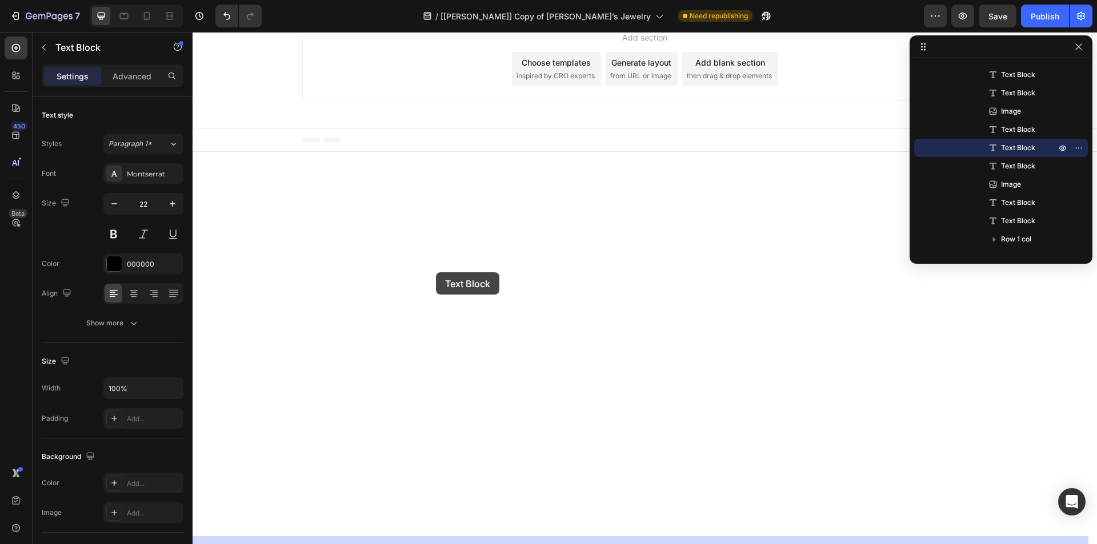
scroll to position [3799, 0]
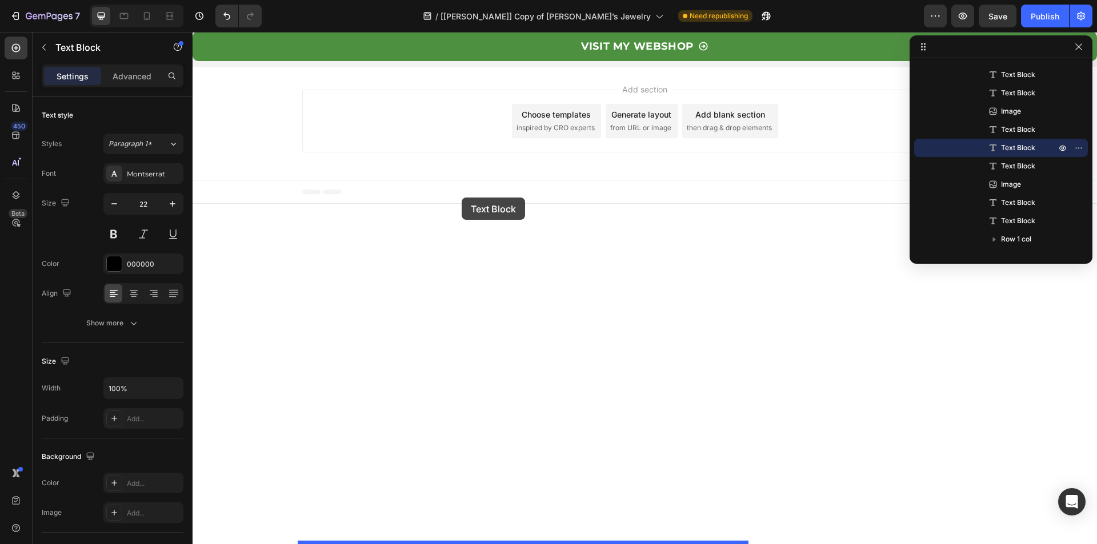
drag, startPoint x: 331, startPoint y: 194, endPoint x: 461, endPoint y: 198, distance: 130.8
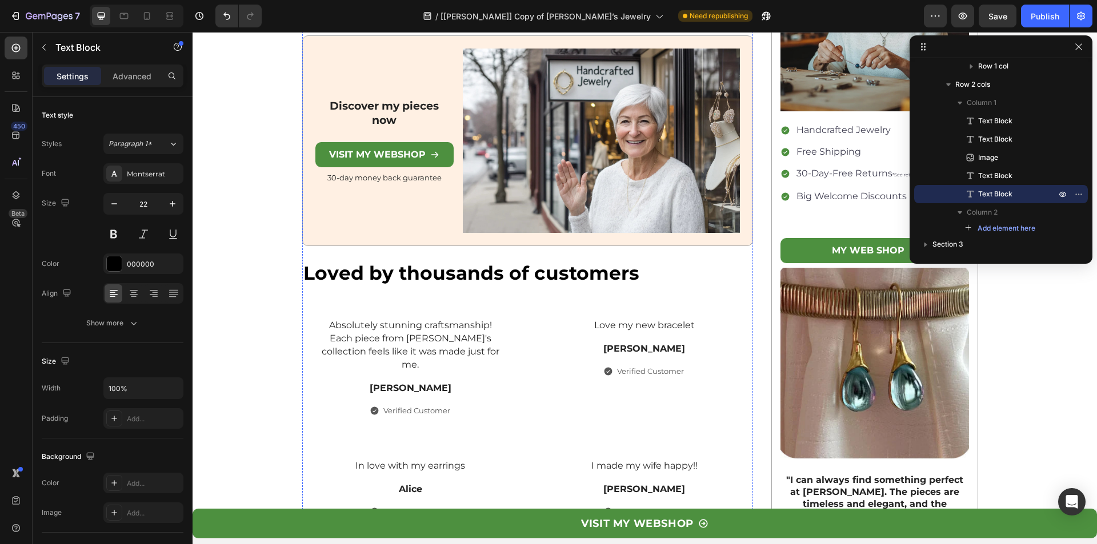
scroll to position [1887, 0]
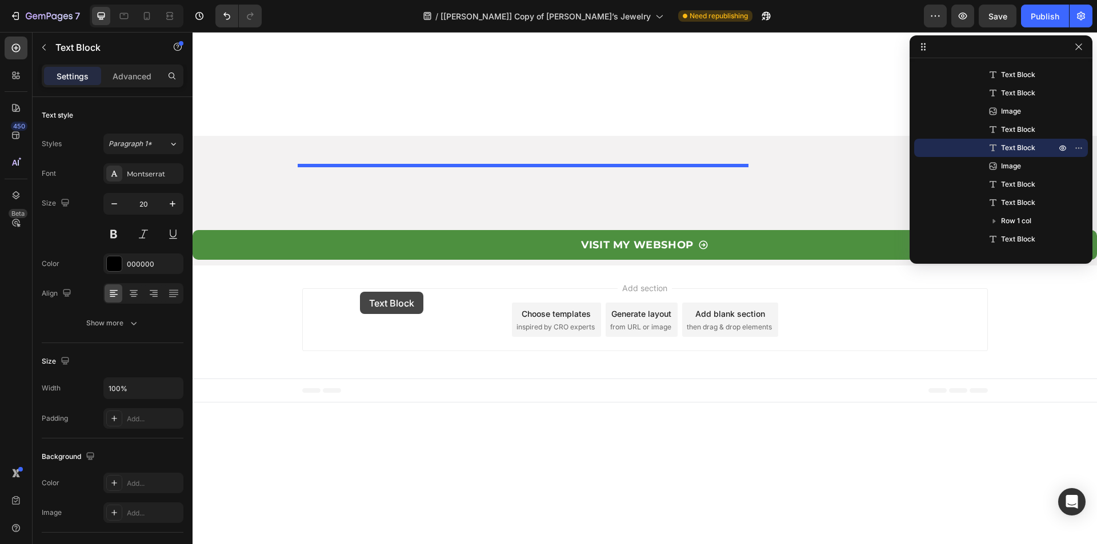
scroll to position [3829, 0]
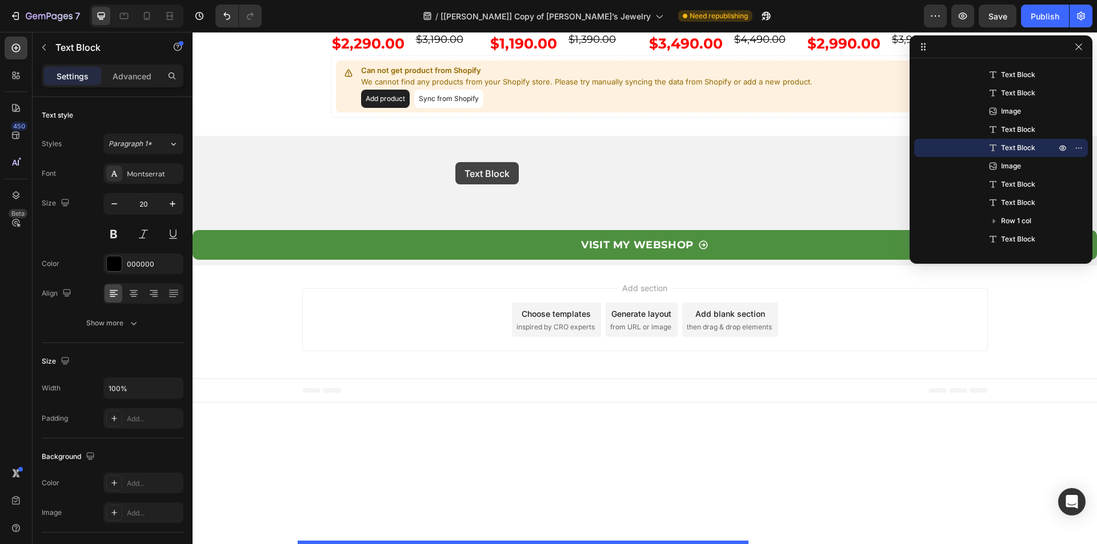
drag, startPoint x: 322, startPoint y: 222, endPoint x: 455, endPoint y: 162, distance: 145.7
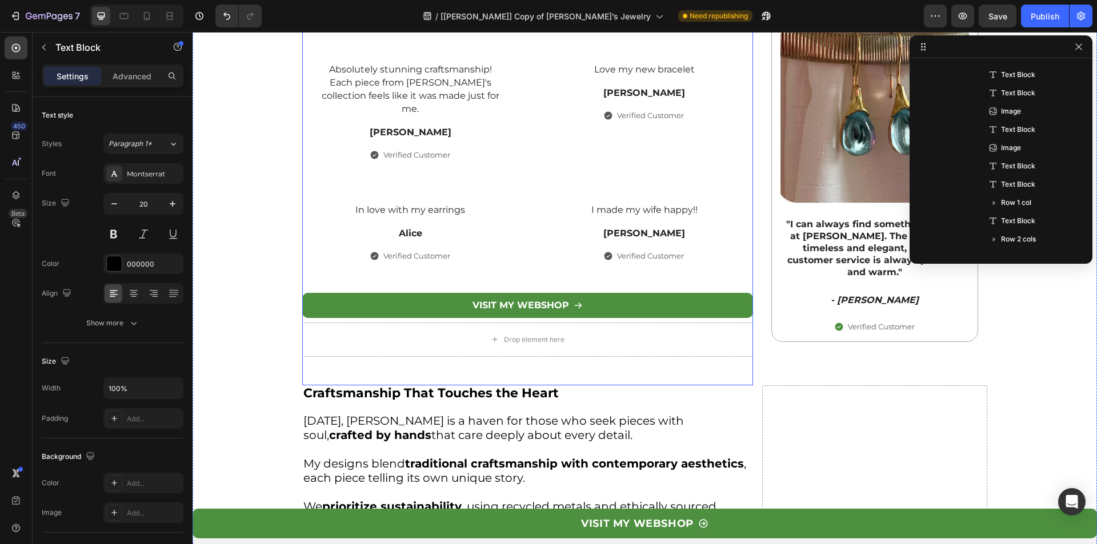
scroll to position [2010, 0]
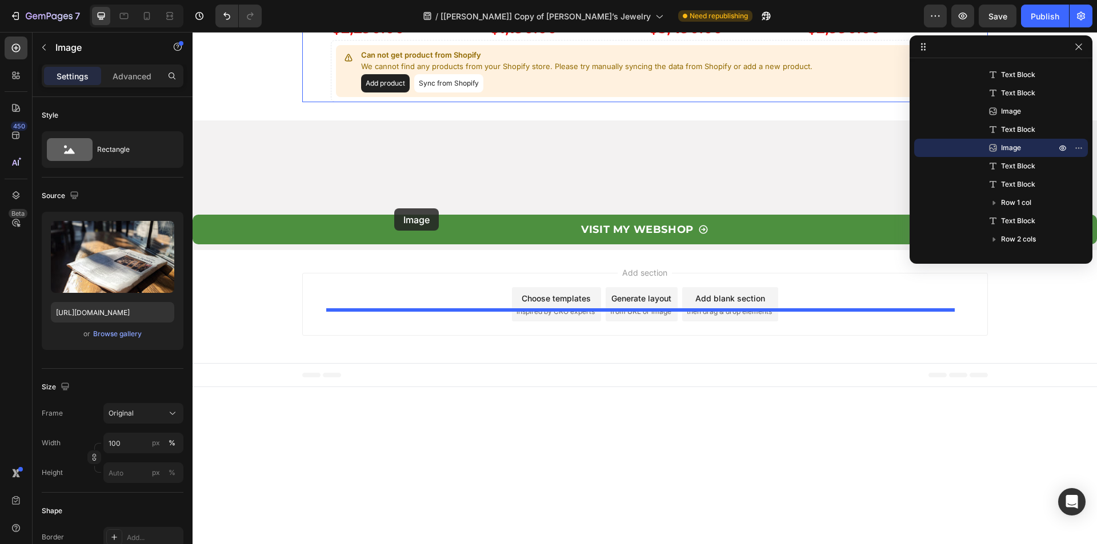
scroll to position [3781, 0]
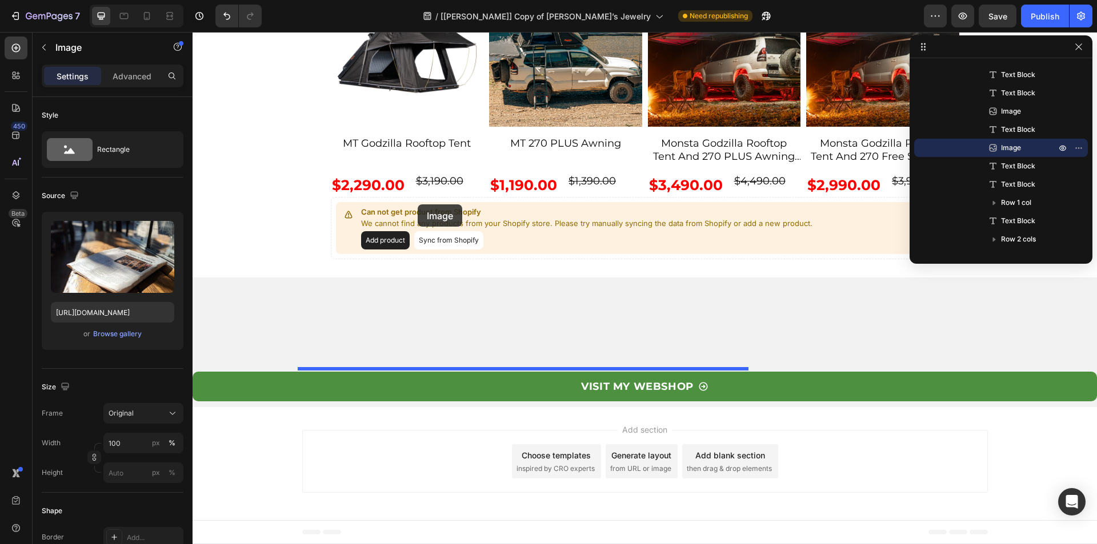
drag, startPoint x: 324, startPoint y: 98, endPoint x: 418, endPoint y: 204, distance: 141.6
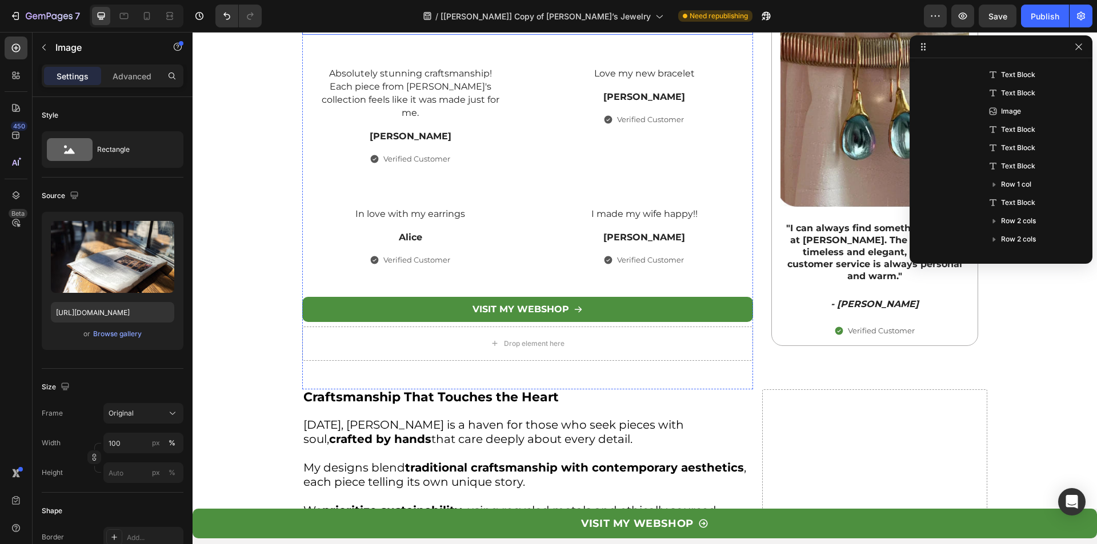
scroll to position [1927, 0]
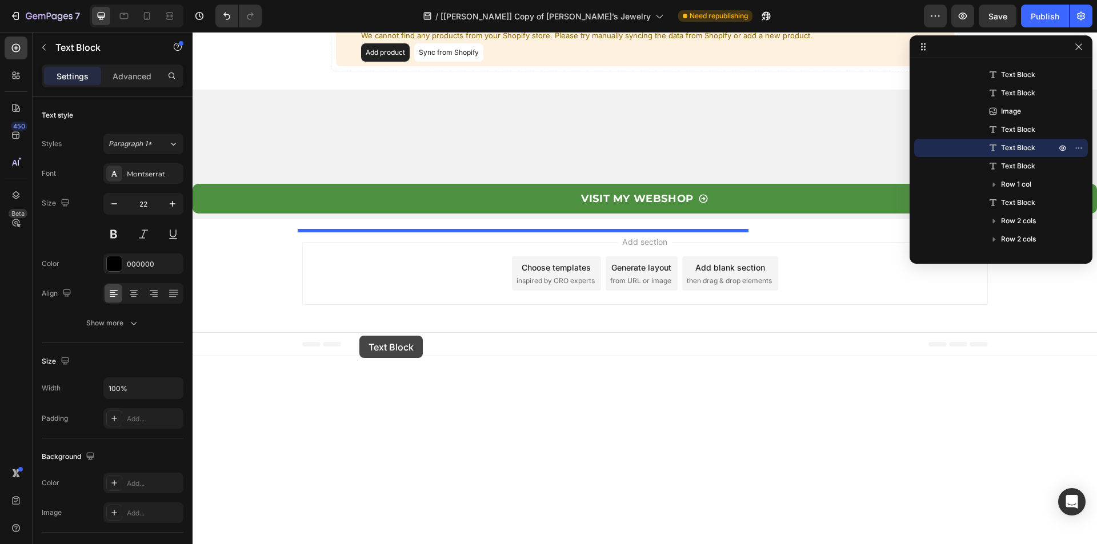
scroll to position [3812, 0]
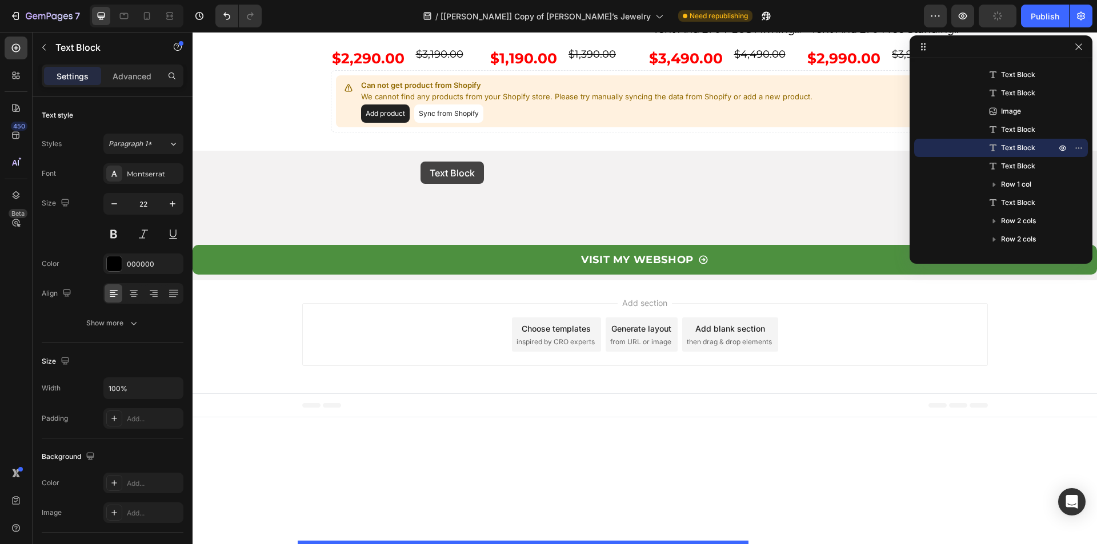
drag, startPoint x: 304, startPoint y: 182, endPoint x: 420, endPoint y: 162, distance: 117.8
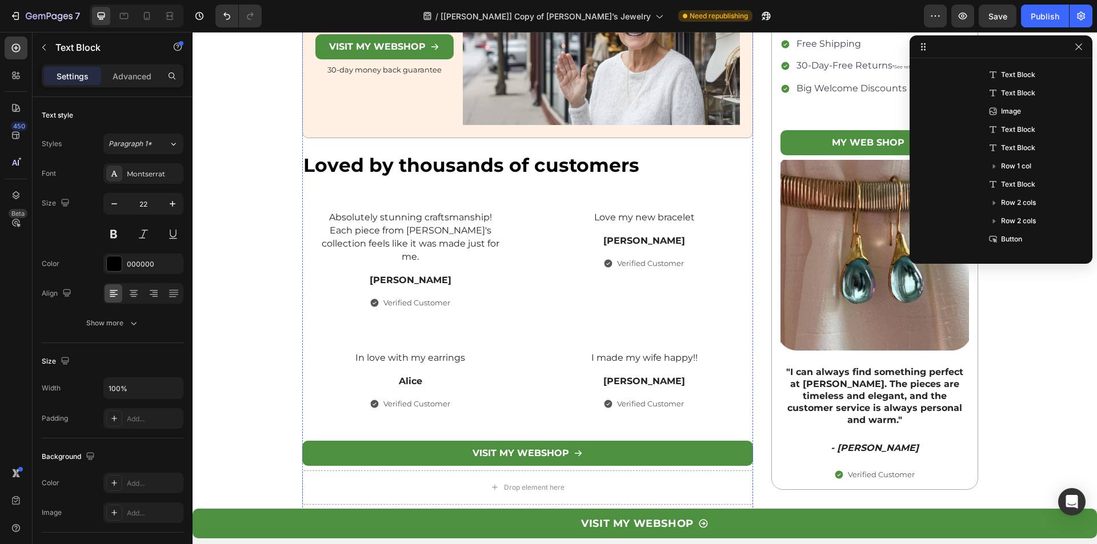
scroll to position [1843, 0]
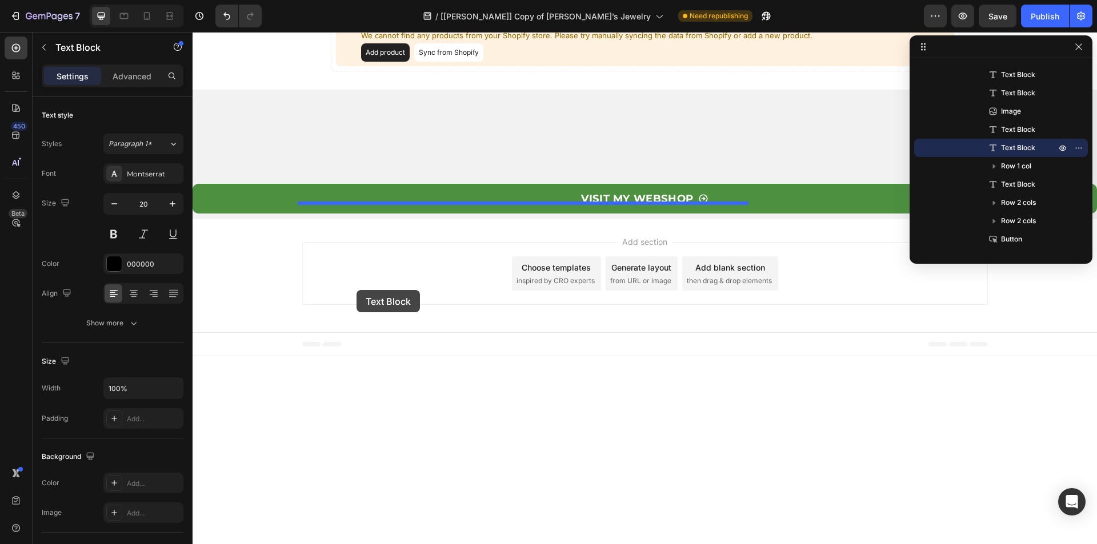
scroll to position [3670, 0]
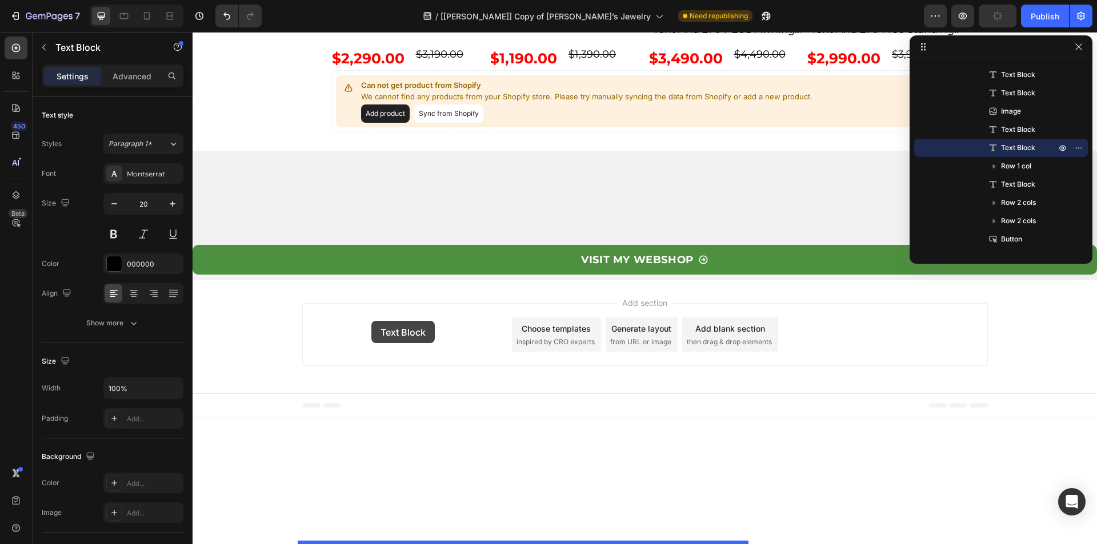
drag, startPoint x: 328, startPoint y: 263, endPoint x: 371, endPoint y: 321, distance: 71.9
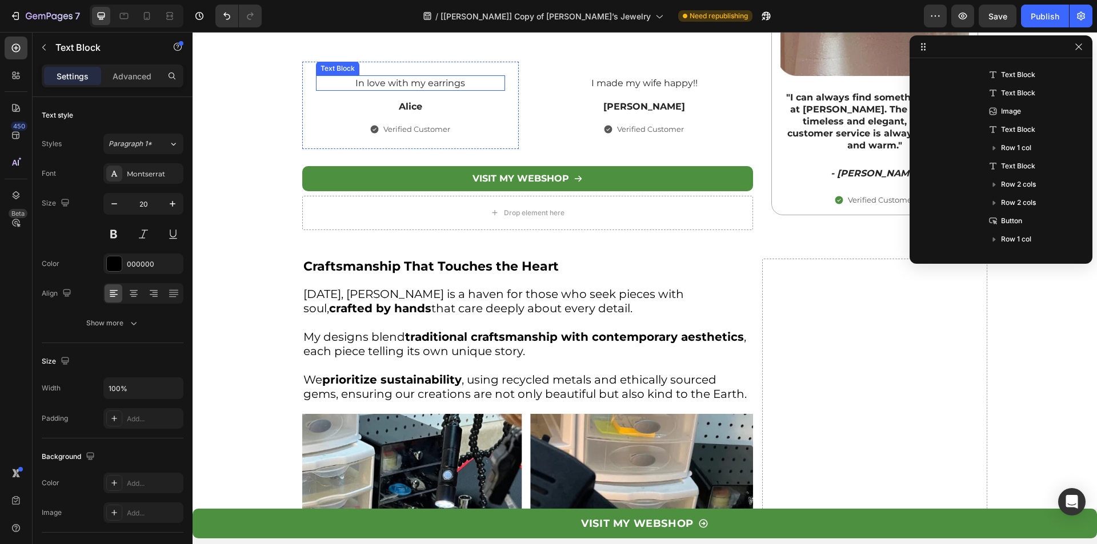
scroll to position [1809, 0]
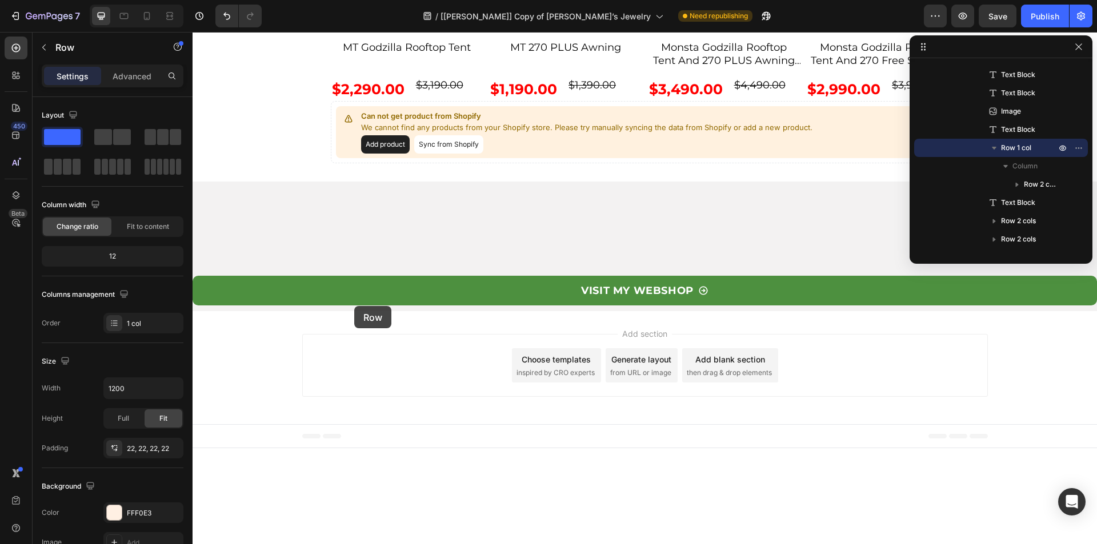
scroll to position [3637, 0]
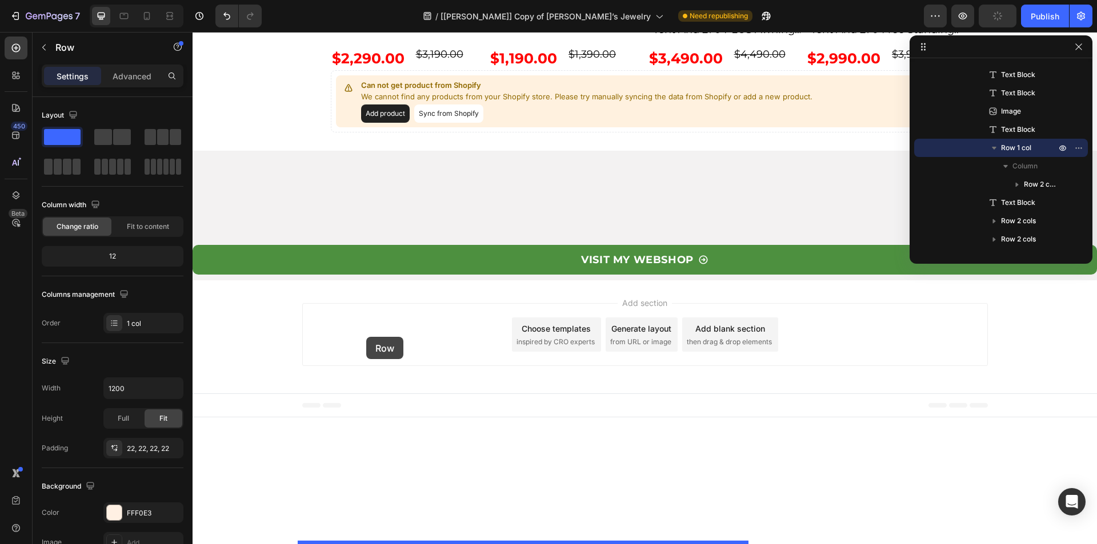
drag, startPoint x: 322, startPoint y: 318, endPoint x: 366, endPoint y: 337, distance: 48.4
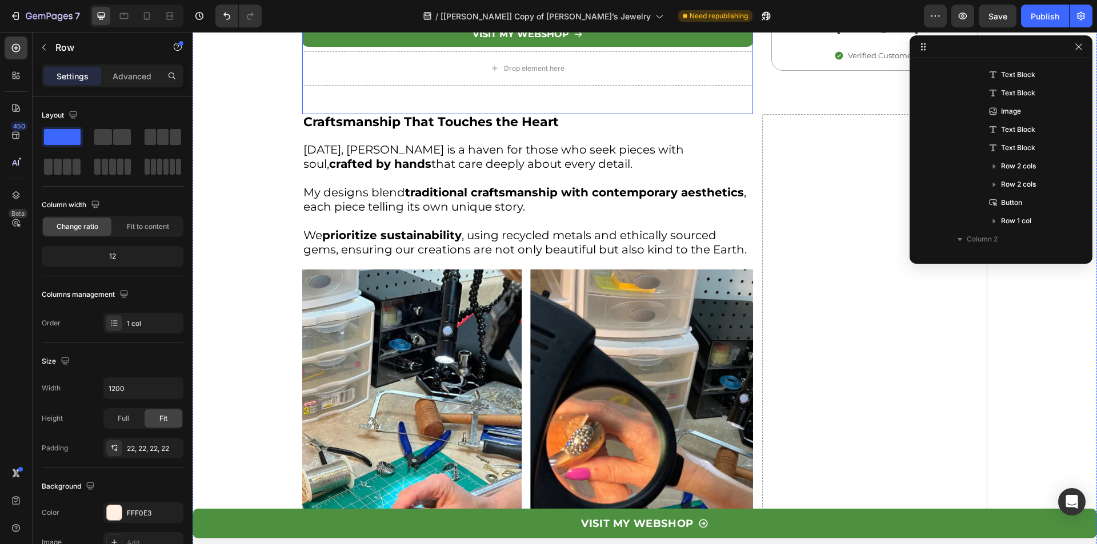
scroll to position [1871, 0]
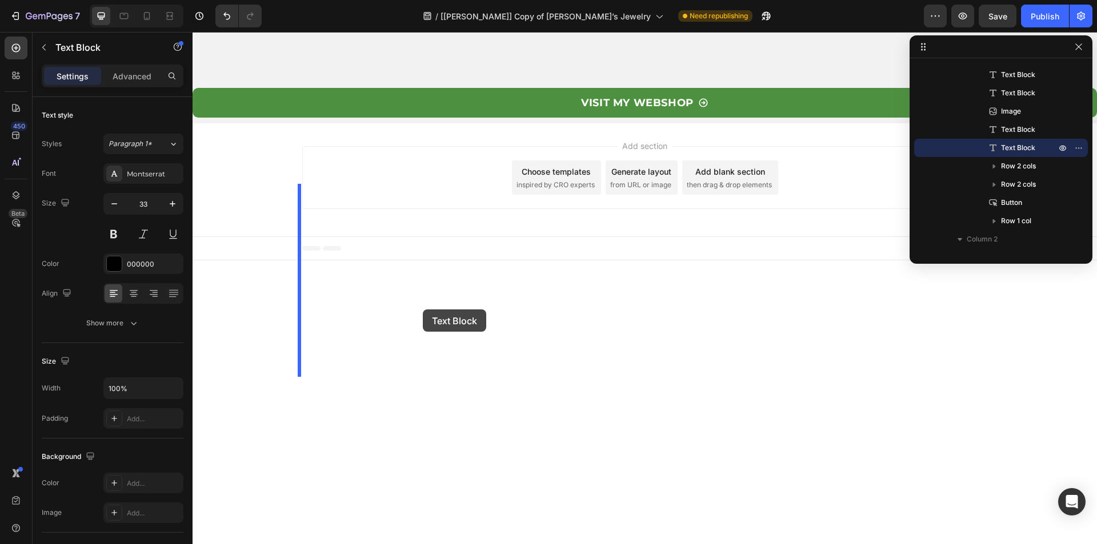
scroll to position [3755, 0]
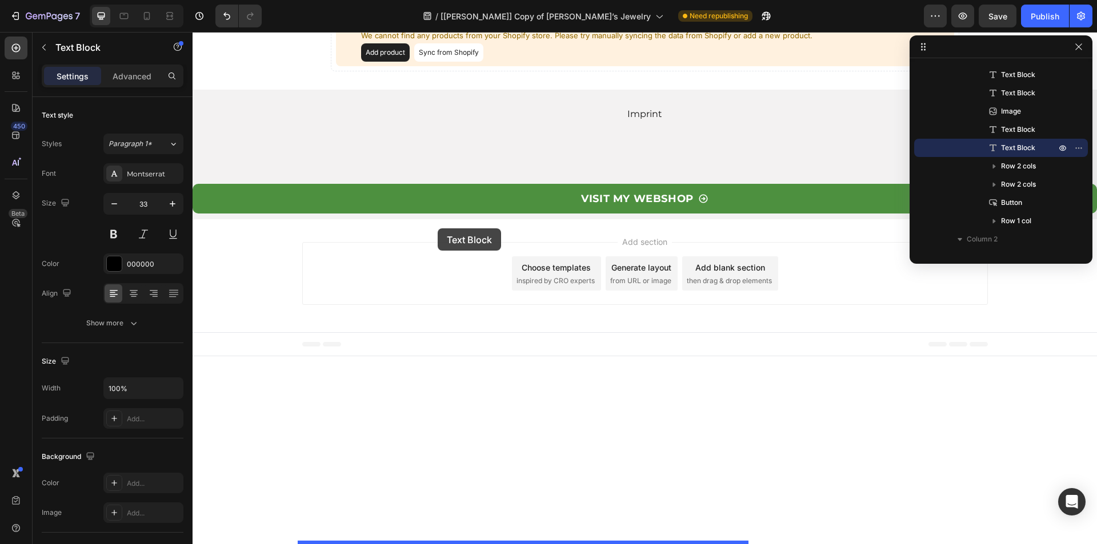
drag, startPoint x: 312, startPoint y: 238, endPoint x: 437, endPoint y: 228, distance: 125.4
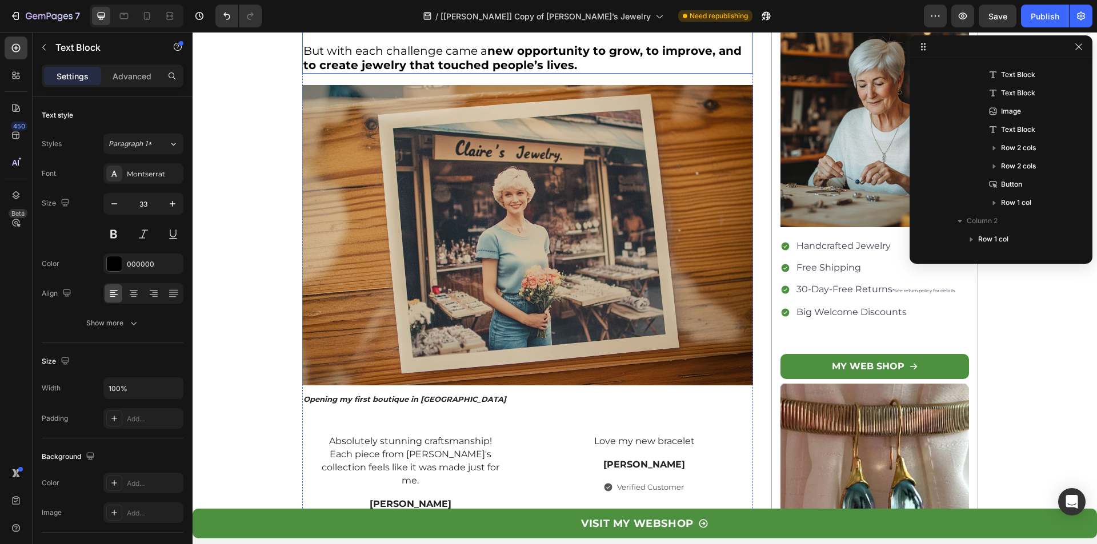
scroll to position [1827, 0]
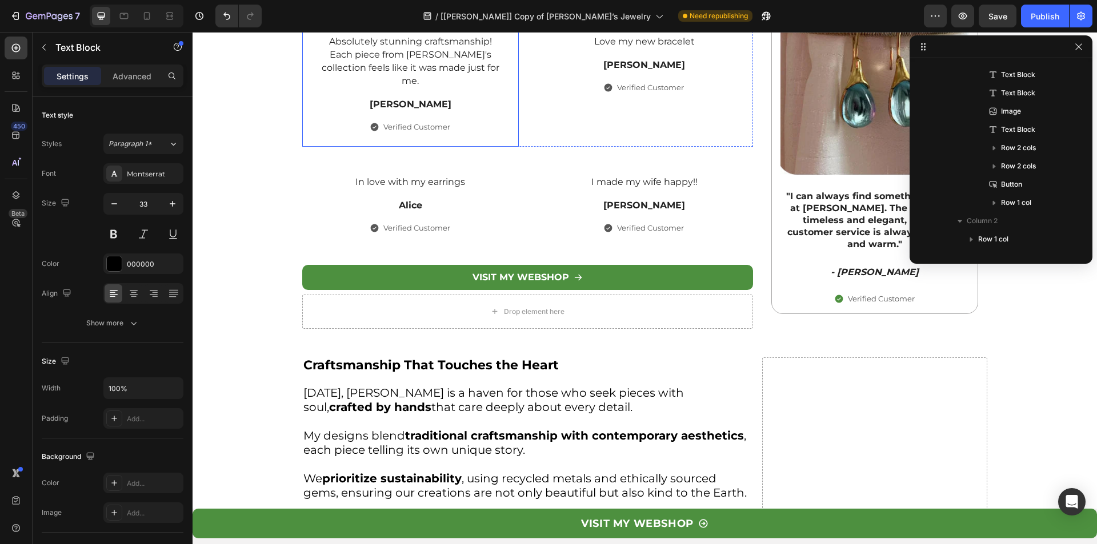
click at [303, 147] on div "Absolutely stunning craftsmanship! Each piece from [PERSON_NAME]'s collection f…" at bounding box center [410, 83] width 217 height 127
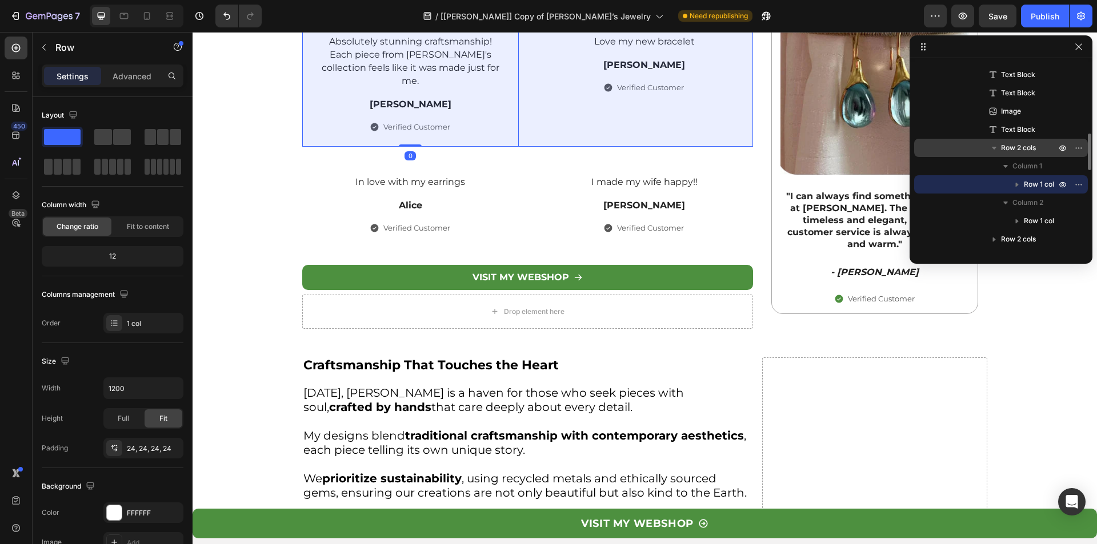
click at [1026, 150] on span "Row 2 cols" at bounding box center [1018, 147] width 35 height 11
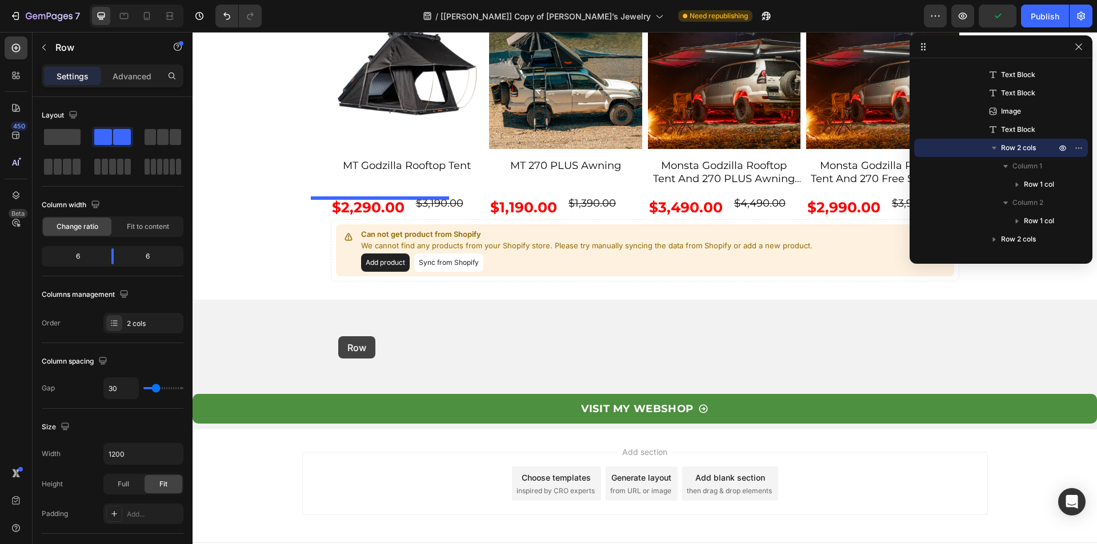
scroll to position [3711, 0]
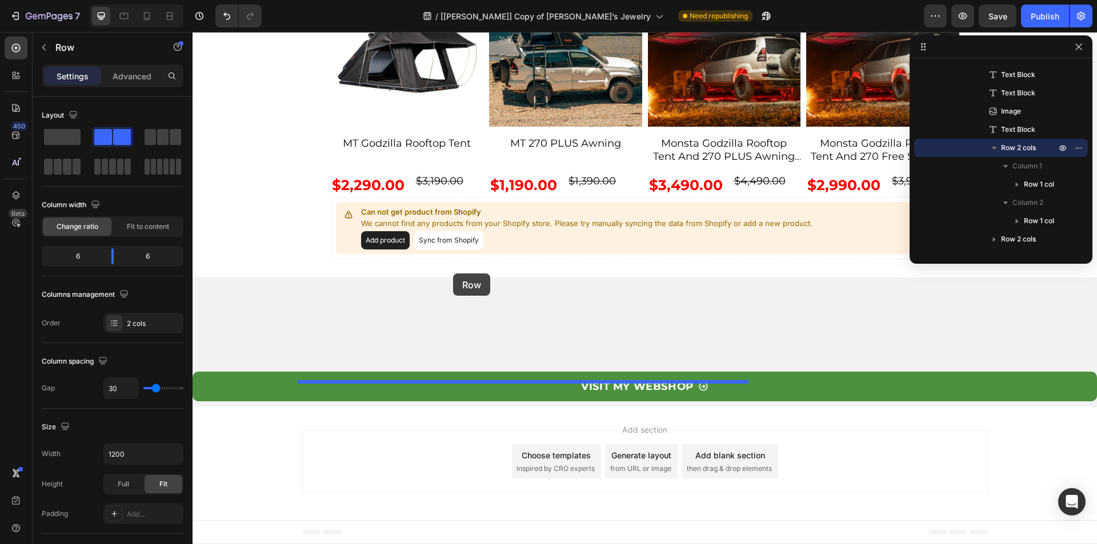
drag, startPoint x: 320, startPoint y: 283, endPoint x: 453, endPoint y: 274, distance: 132.9
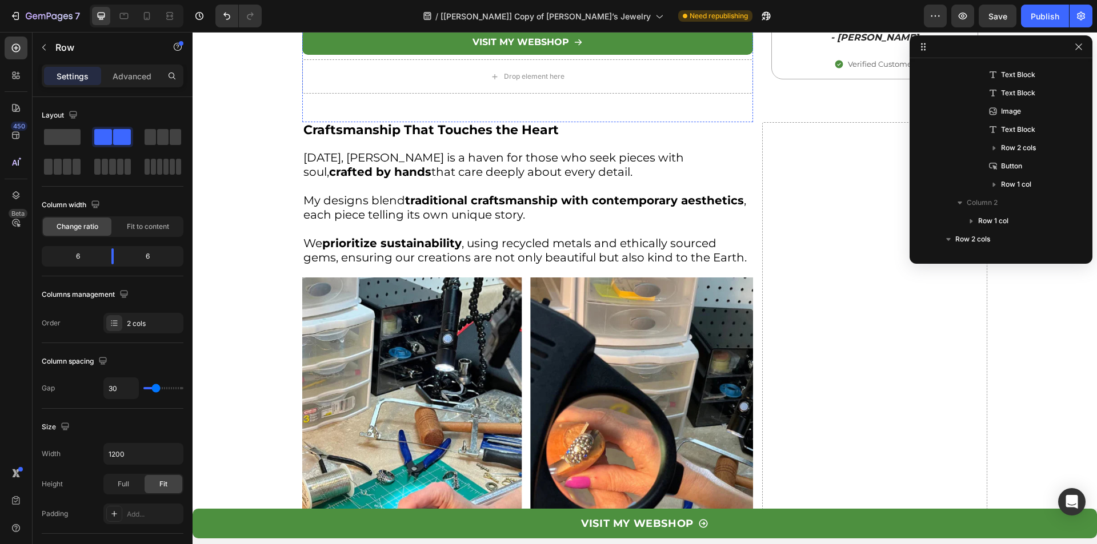
scroll to position [1928, 0]
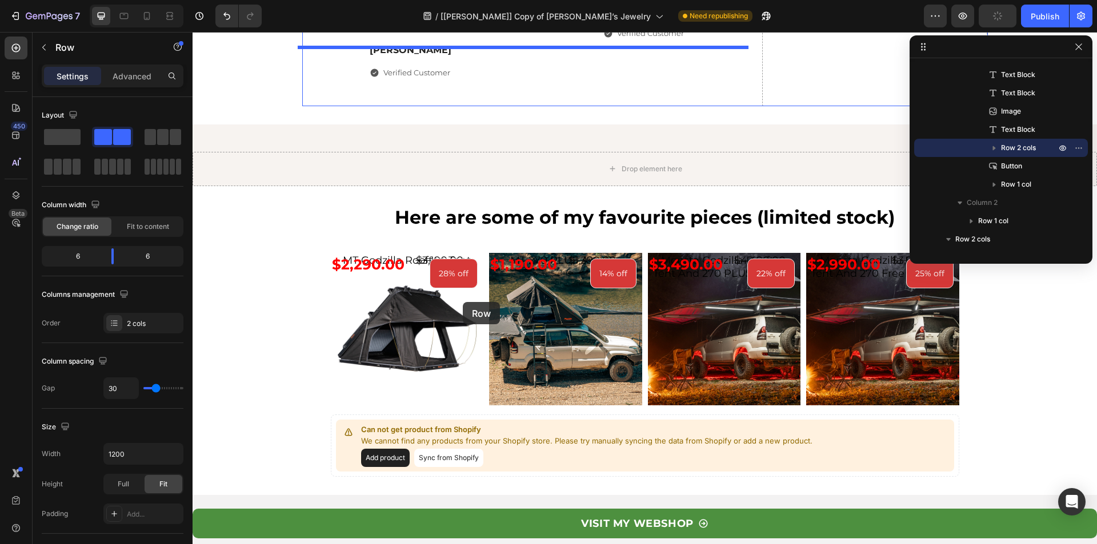
scroll to position [3584, 0]
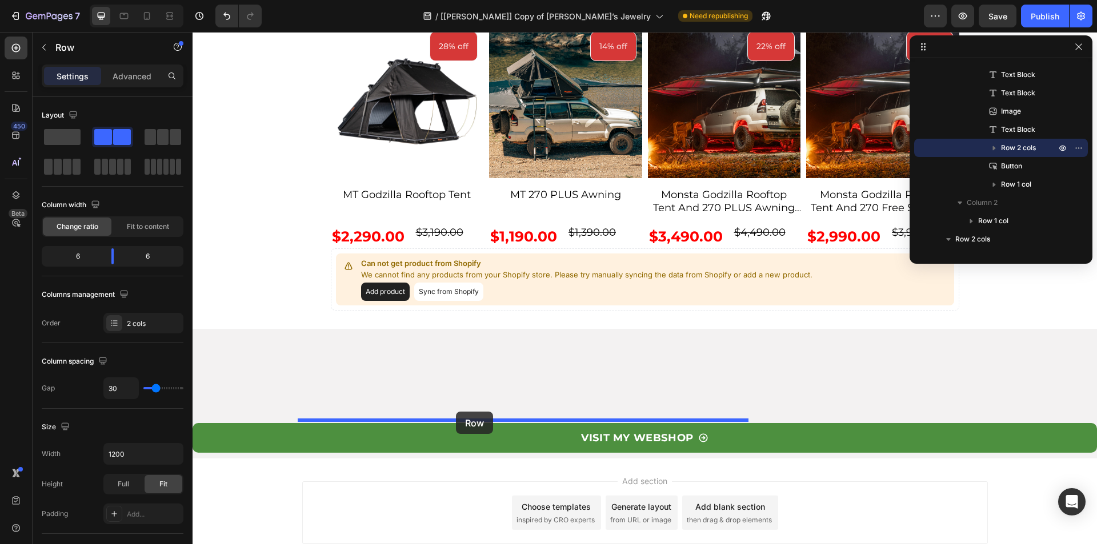
drag, startPoint x: 307, startPoint y: 176, endPoint x: 456, endPoint y: 412, distance: 278.6
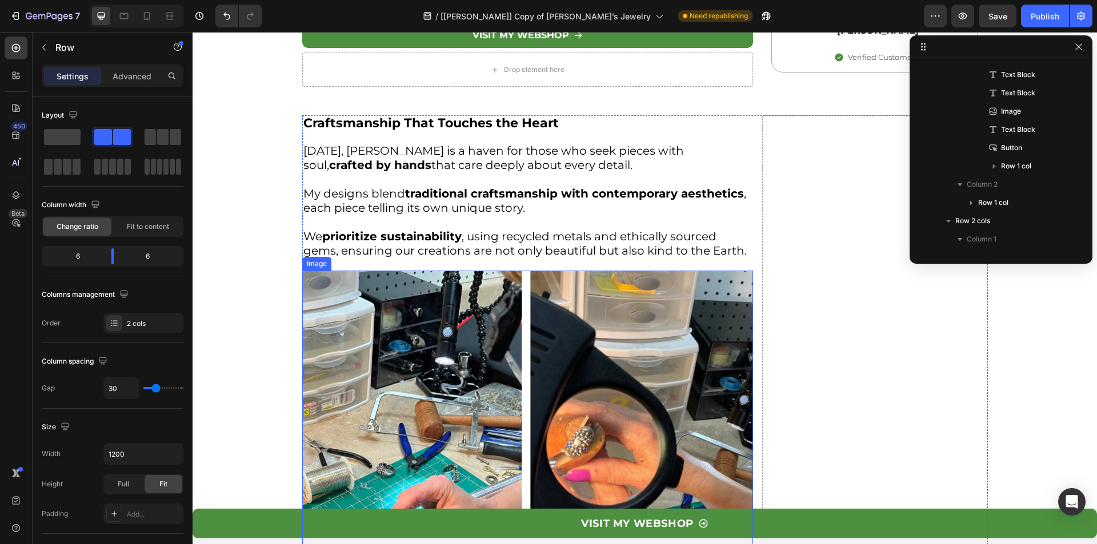
scroll to position [1823, 0]
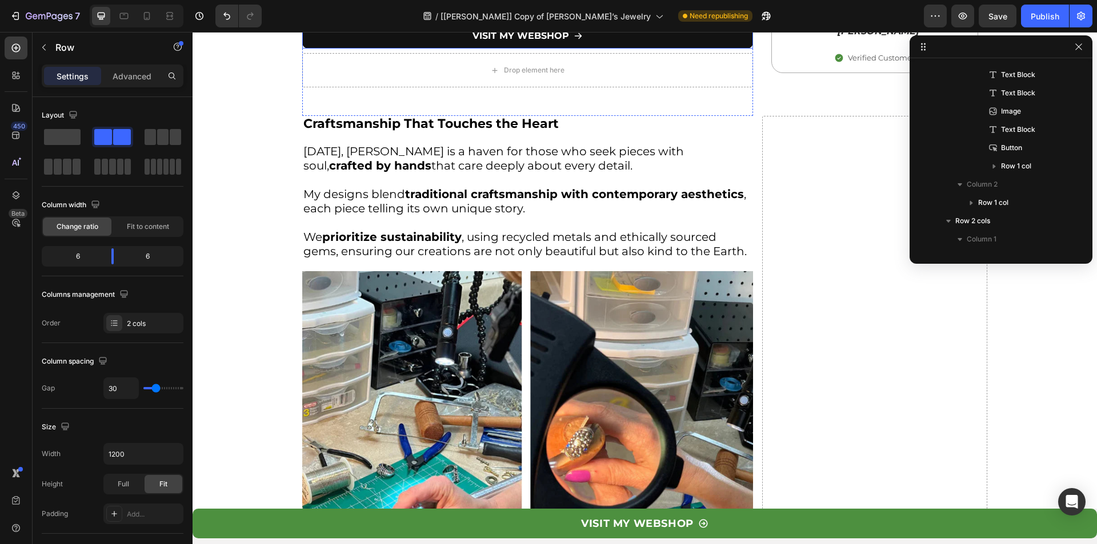
click at [334, 49] on button "VISIT MY WEBSHOP" at bounding box center [527, 35] width 451 height 25
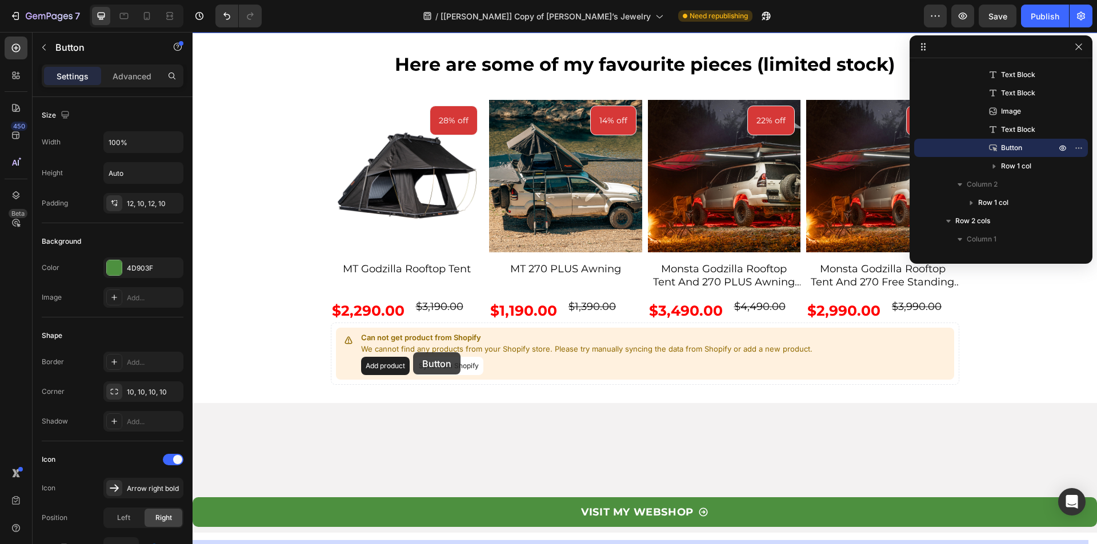
scroll to position [3708, 0]
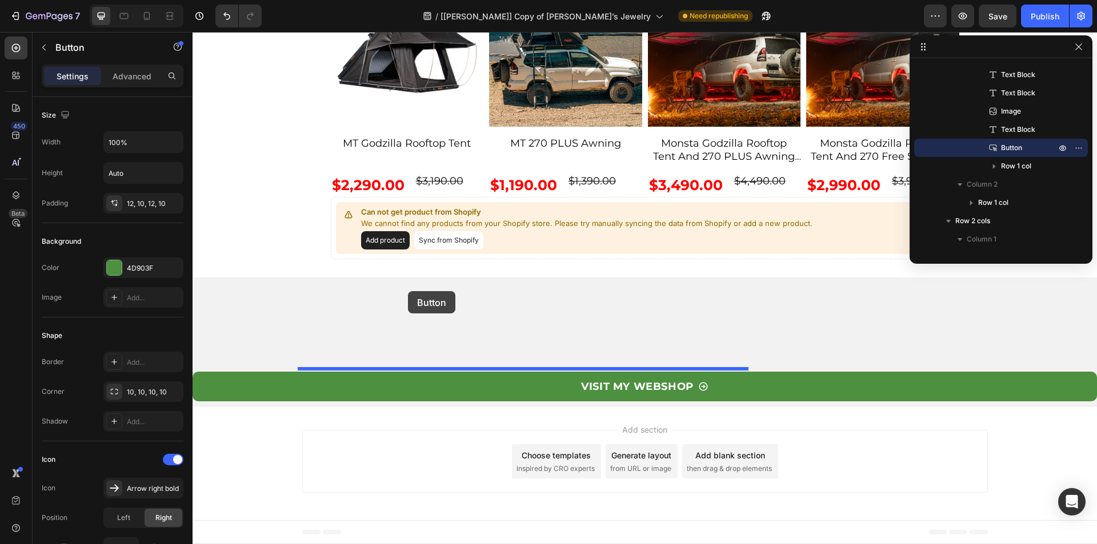
drag, startPoint x: 306, startPoint y: 284, endPoint x: 408, endPoint y: 291, distance: 101.9
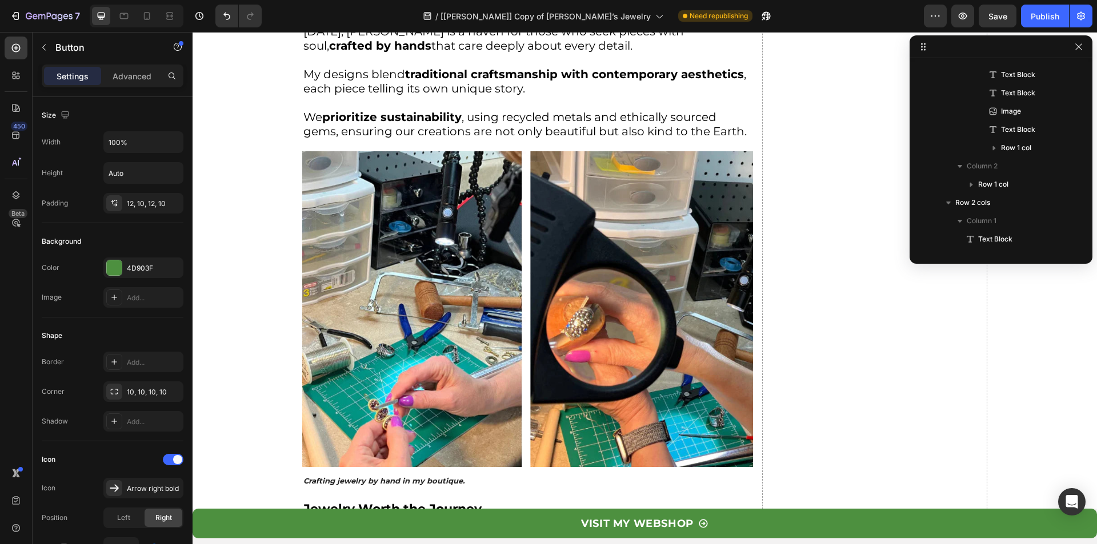
scroll to position [1965, 0]
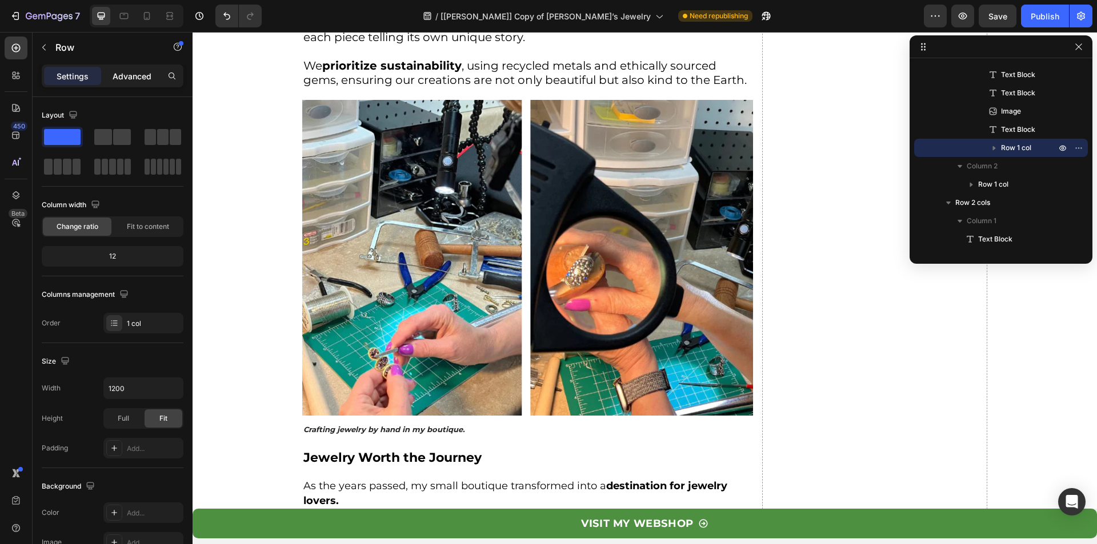
click at [141, 81] on p "Advanced" at bounding box center [132, 76] width 39 height 12
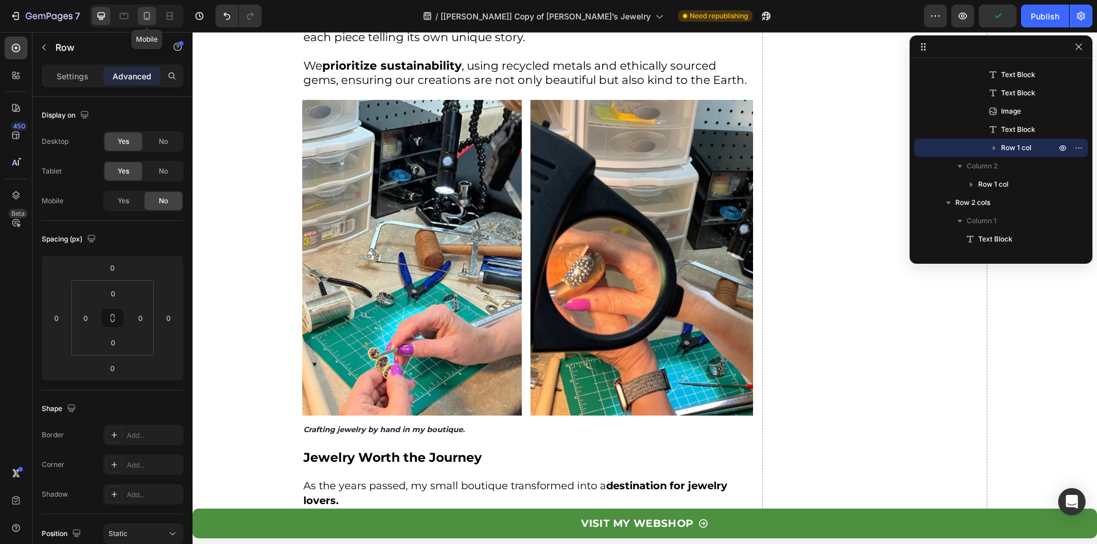
click at [143, 18] on icon at bounding box center [146, 15] width 11 height 11
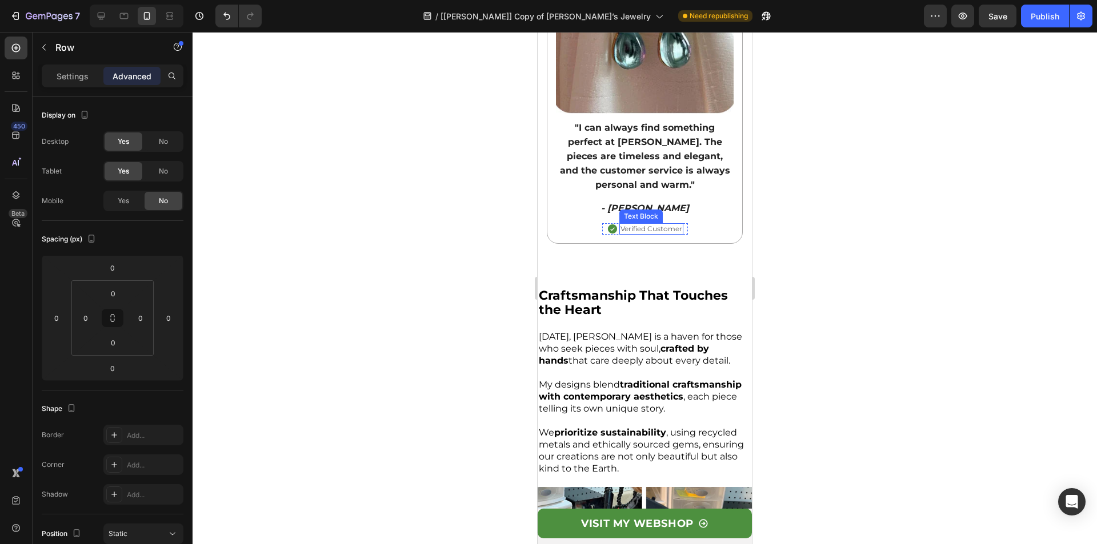
scroll to position [1925, 0]
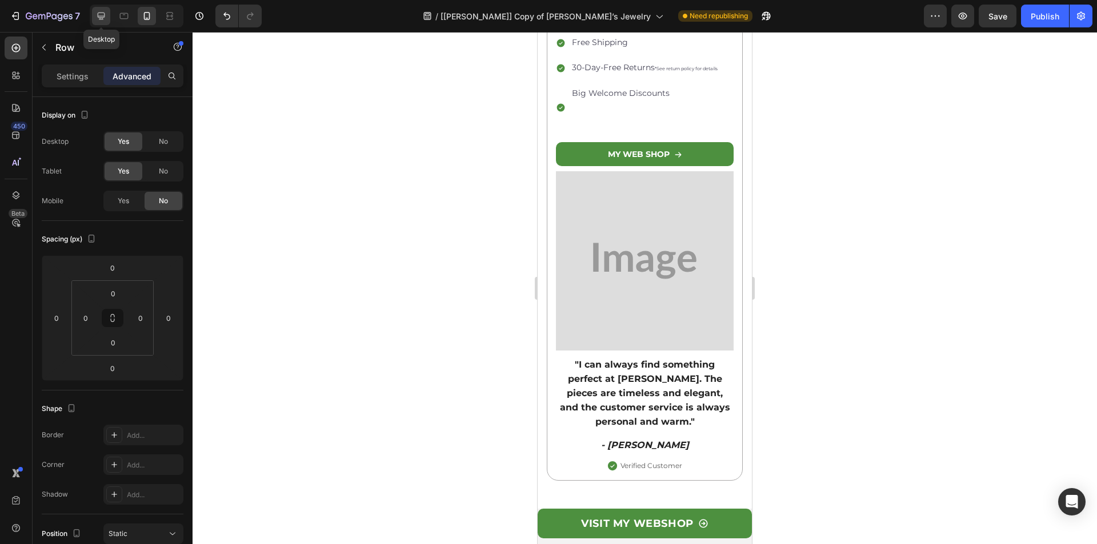
click at [101, 11] on icon at bounding box center [100, 15] width 11 height 11
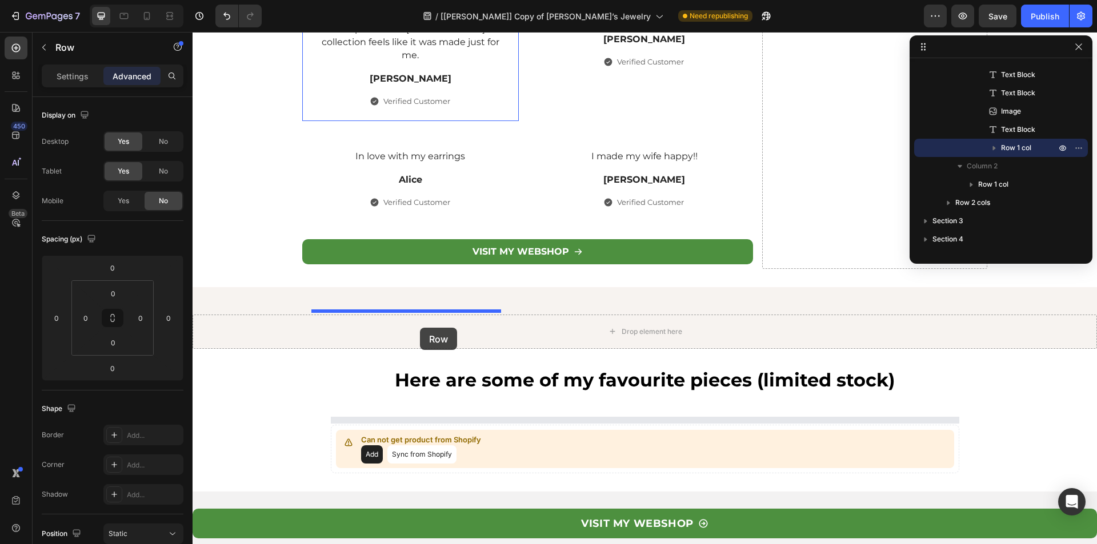
scroll to position [3758, 0]
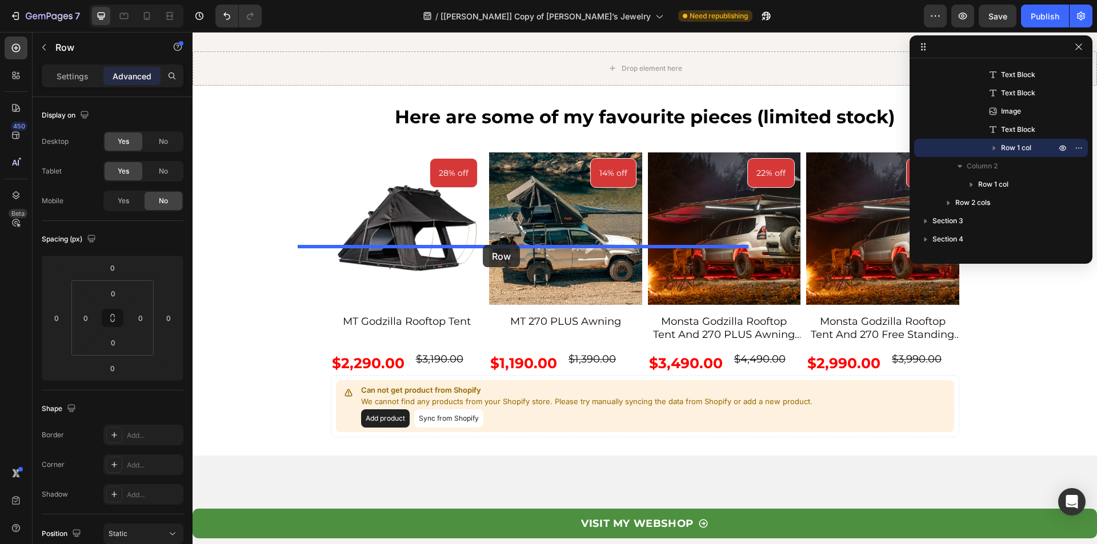
drag, startPoint x: 318, startPoint y: 65, endPoint x: 483, endPoint y: 245, distance: 244.6
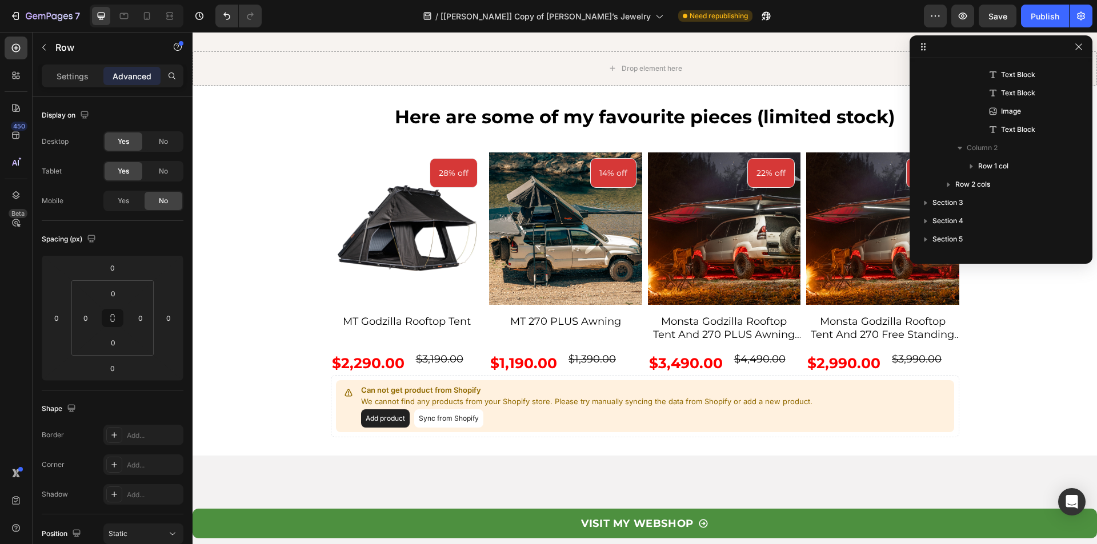
scroll to position [3723, 0]
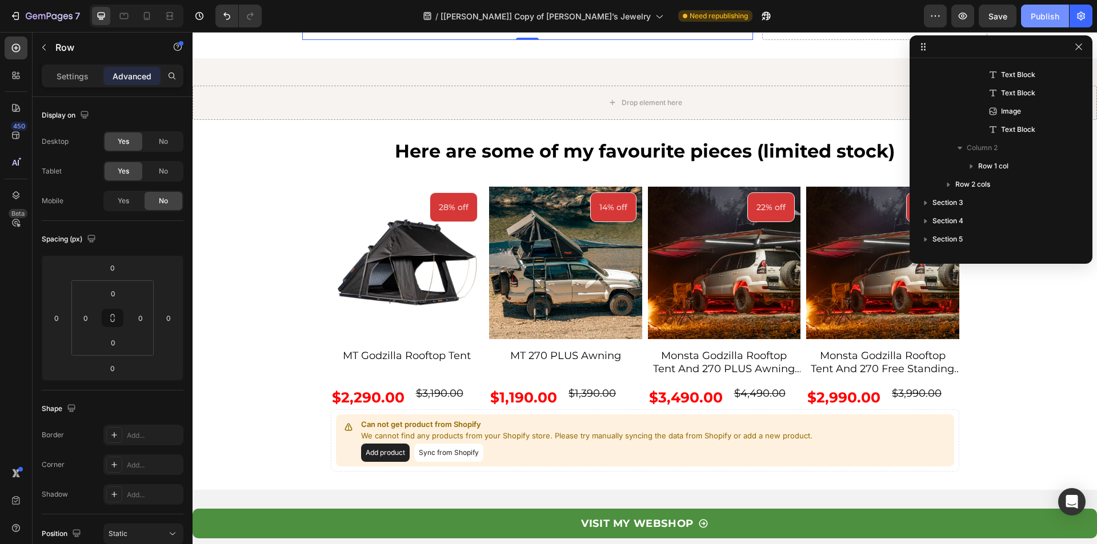
click at [1043, 14] on div "Publish" at bounding box center [1044, 16] width 29 height 12
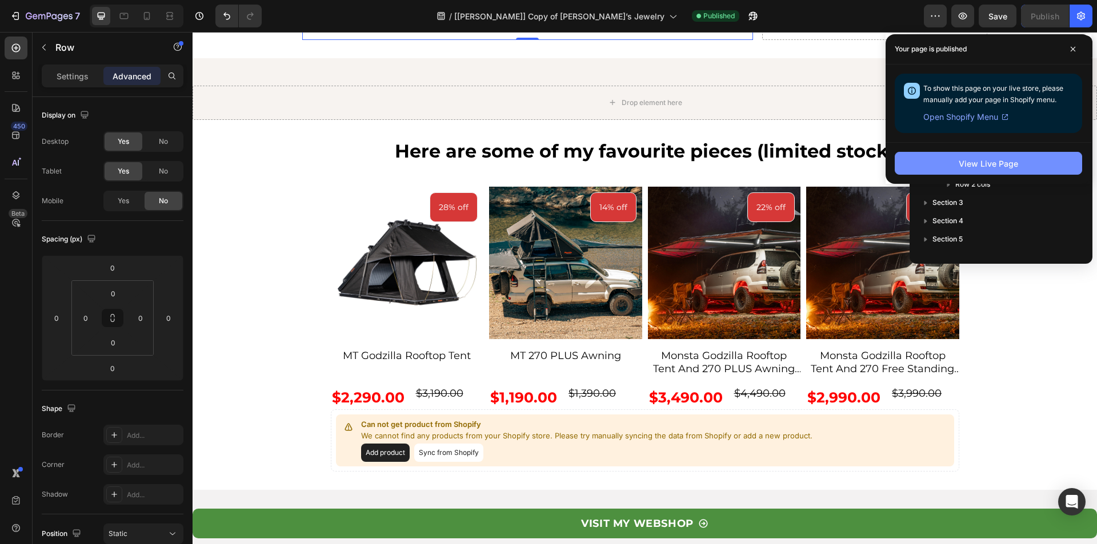
click at [940, 158] on button "View Live Page" at bounding box center [987, 163] width 187 height 23
